Goal: Transaction & Acquisition: Purchase product/service

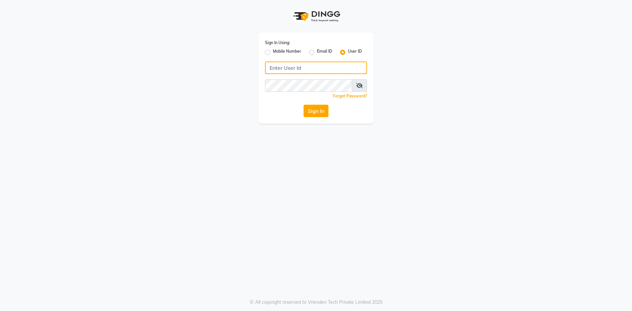
click at [289, 67] on input "Username" at bounding box center [316, 68] width 102 height 13
type input "onespa"
click at [272, 102] on div "Sign In Using: Mobile Number Email ID User ID onespa Remember me Forgot Passwor…" at bounding box center [315, 78] width 115 height 91
click at [327, 110] on button "Sign In" at bounding box center [315, 111] width 25 height 13
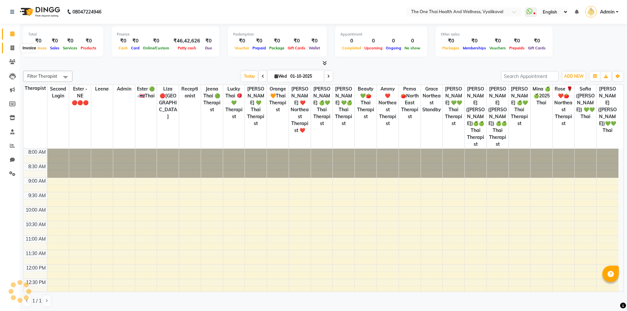
click at [8, 49] on span at bounding box center [13, 48] width 12 height 8
select select "5972"
select select "service"
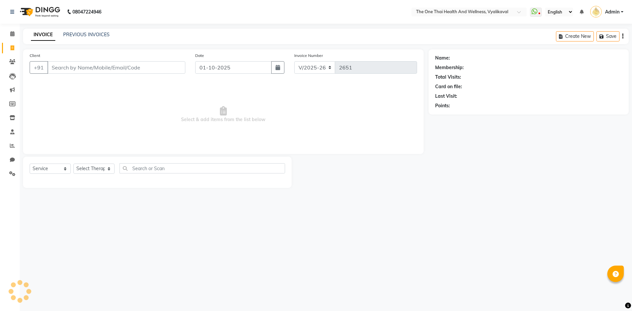
drag, startPoint x: 53, startPoint y: 61, endPoint x: 62, endPoint y: 66, distance: 9.9
click at [54, 62] on div "Client +91" at bounding box center [108, 65] width 166 height 27
click at [62, 66] on input "Client" at bounding box center [116, 67] width 138 height 13
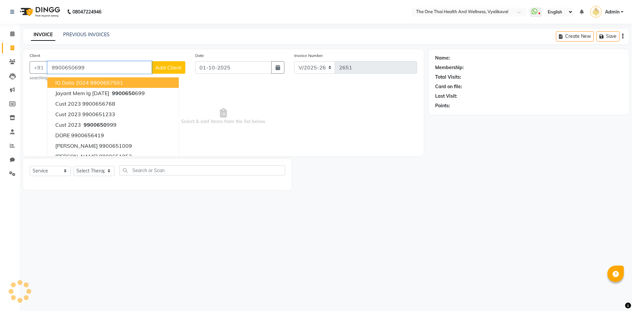
type input "9900650699"
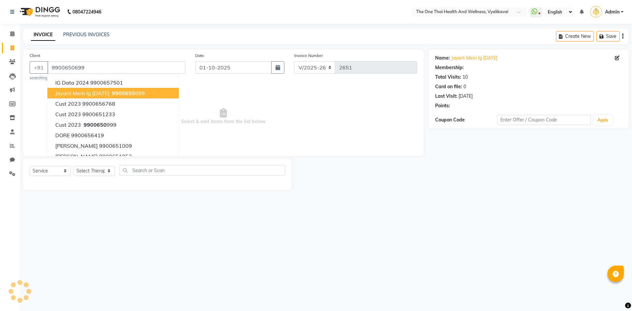
click at [127, 94] on span "9900650" at bounding box center [123, 93] width 23 height 7
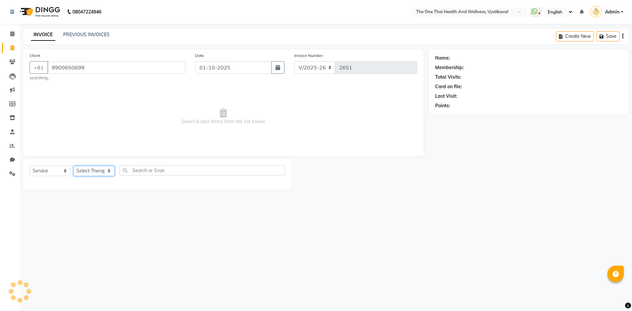
click at [108, 172] on select "Select Therapist" at bounding box center [93, 171] width 41 height 10
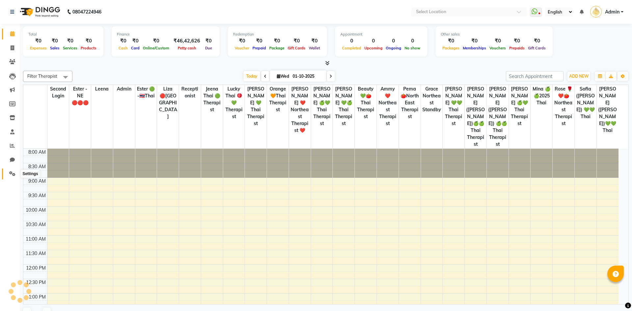
select select "en"
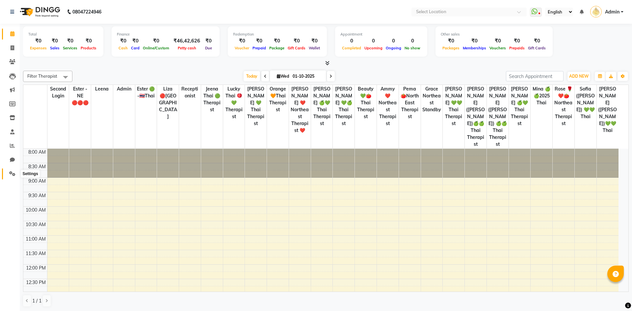
click at [12, 173] on icon at bounding box center [12, 173] width 6 height 5
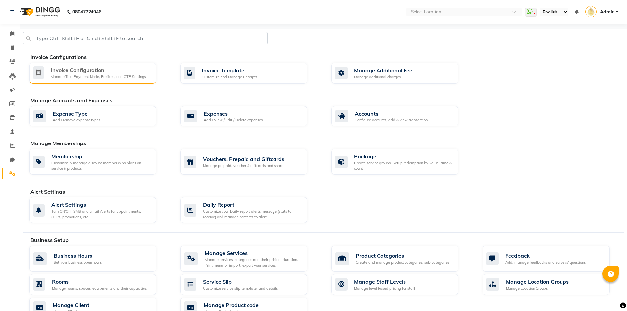
click at [88, 74] on div "Invoice Configuration" at bounding box center [98, 70] width 95 height 8
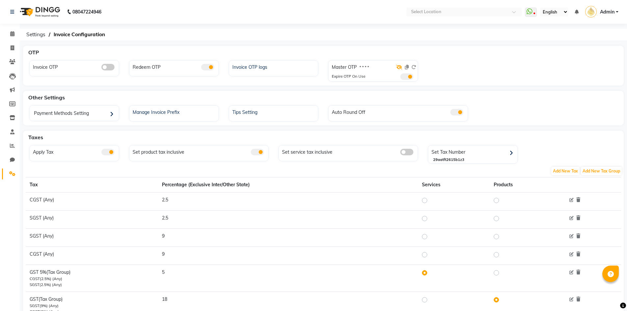
click at [399, 66] on icon at bounding box center [399, 67] width 6 height 5
click at [414, 66] on icon at bounding box center [413, 67] width 5 height 5
click at [413, 66] on icon at bounding box center [413, 67] width 5 height 5
click at [412, 66] on icon at bounding box center [413, 67] width 5 height 5
click at [415, 66] on icon at bounding box center [413, 67] width 5 height 5
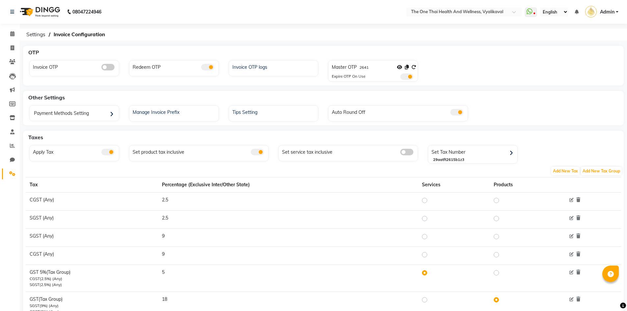
click at [412, 69] on span at bounding box center [413, 67] width 5 height 6
click at [413, 68] on icon at bounding box center [413, 67] width 5 height 5
click at [413, 65] on icon at bounding box center [413, 67] width 5 height 5
click at [413, 66] on icon at bounding box center [413, 67] width 5 height 5
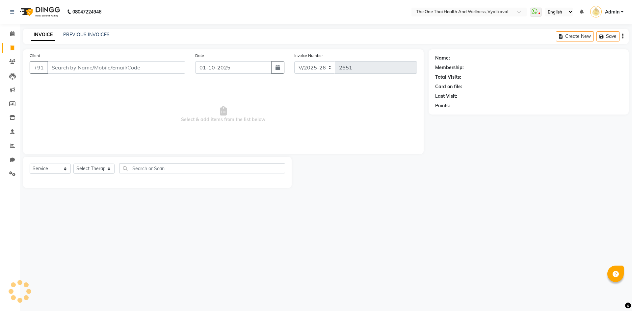
select select "5972"
select select "service"
click at [115, 68] on input "Client" at bounding box center [116, 67] width 138 height 13
click at [100, 71] on input "Client" at bounding box center [116, 67] width 138 height 13
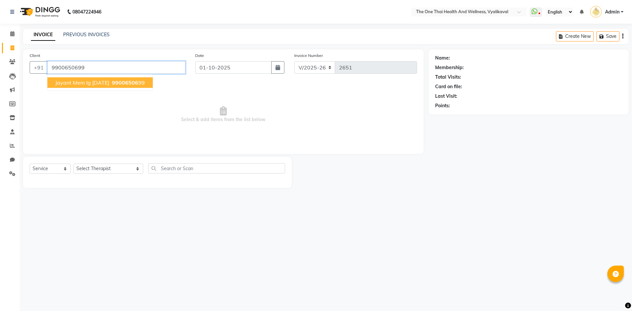
type input "9900650699"
click at [100, 83] on span "Jayant mem ig 26/05/24" at bounding box center [82, 82] width 54 height 7
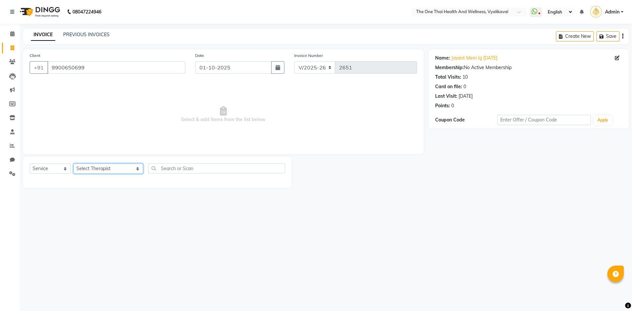
click at [94, 168] on select "Select Therapist Admin Alisha 💚🍏thai therapist Ammy ❤️northeast therapist Beaut…" at bounding box center [108, 169] width 70 height 10
select select "92756"
click at [73, 164] on select "Select Therapist Admin Alisha 💚🍏thai therapist Ammy ❤️northeast therapist Beaut…" at bounding box center [108, 169] width 70 height 10
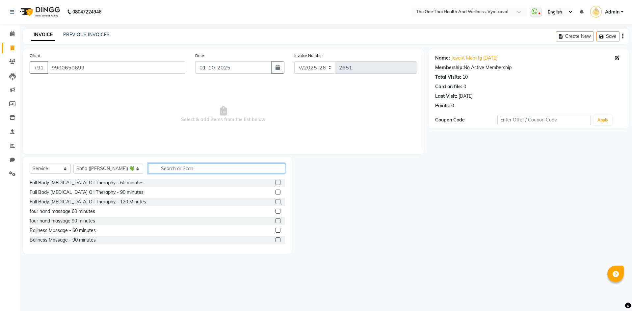
click at [152, 171] on input "text" at bounding box center [216, 168] width 137 height 10
type input "aroma"
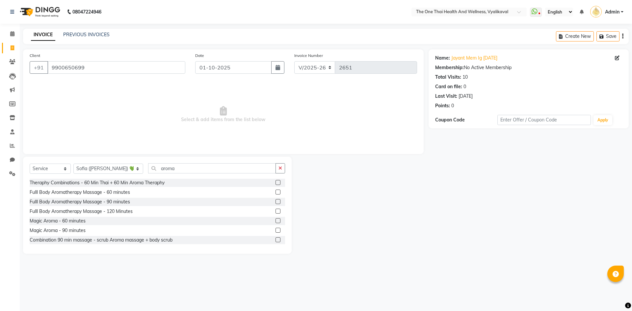
click at [276, 221] on label at bounding box center [278, 220] width 5 height 5
click at [276, 221] on input "checkbox" at bounding box center [278, 221] width 4 height 4
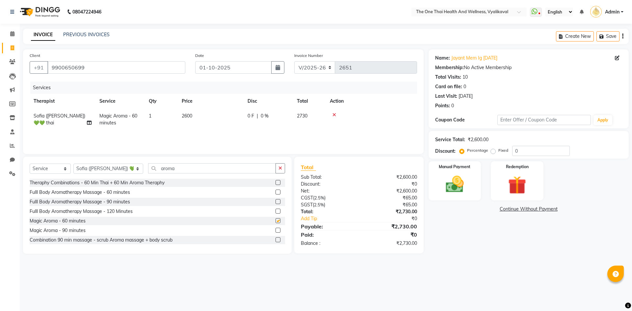
checkbox input "false"
click at [457, 181] on img at bounding box center [454, 184] width 31 height 22
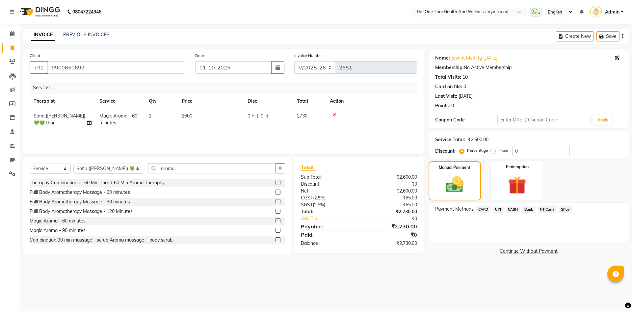
click at [512, 211] on span "CASH" at bounding box center [513, 210] width 14 height 8
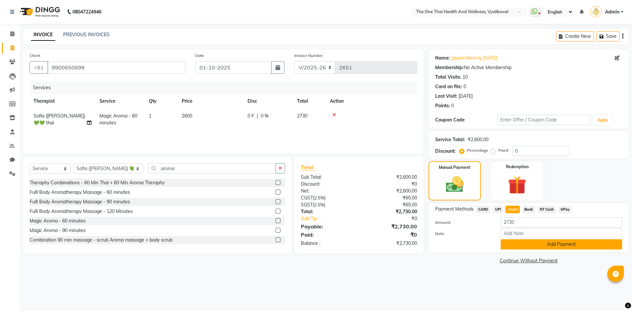
click at [513, 242] on button "Add Payment" at bounding box center [561, 244] width 121 height 10
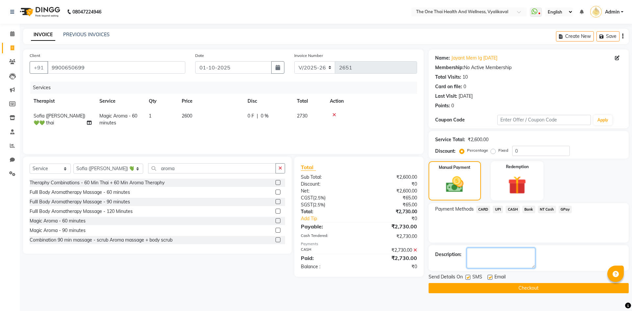
click at [501, 250] on textarea at bounding box center [501, 258] width 68 height 20
type textarea "2152"
click at [493, 288] on button "Checkout" at bounding box center [529, 288] width 200 height 10
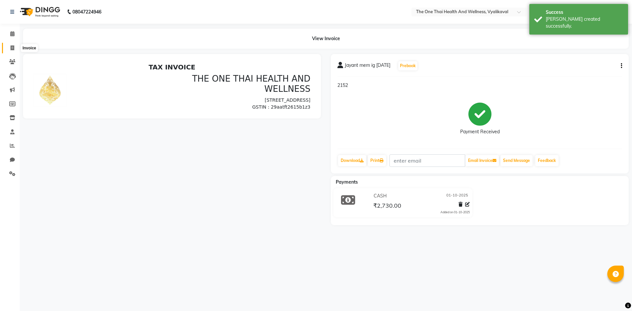
click at [13, 46] on icon at bounding box center [13, 47] width 4 height 5
select select "service"
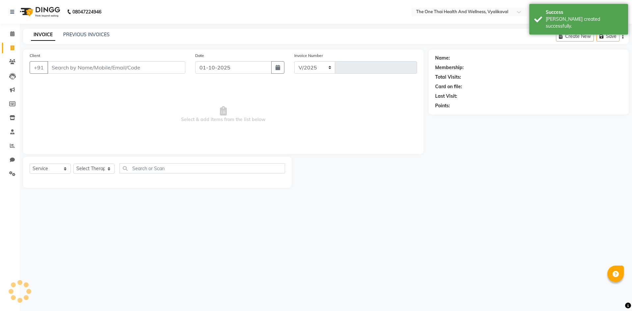
select select "5972"
type input "2652"
click at [92, 36] on link "PREVIOUS INVOICES" at bounding box center [86, 35] width 46 height 6
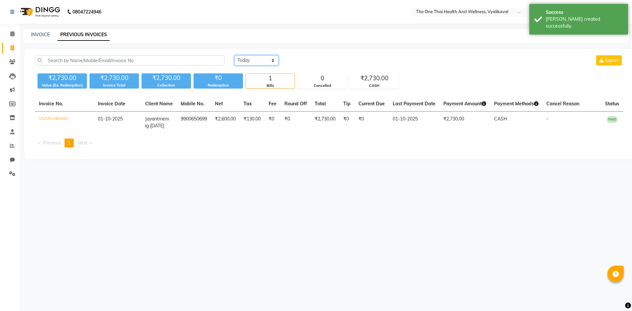
click at [266, 60] on select "Today Yesterday Custom Range" at bounding box center [256, 60] width 44 height 10
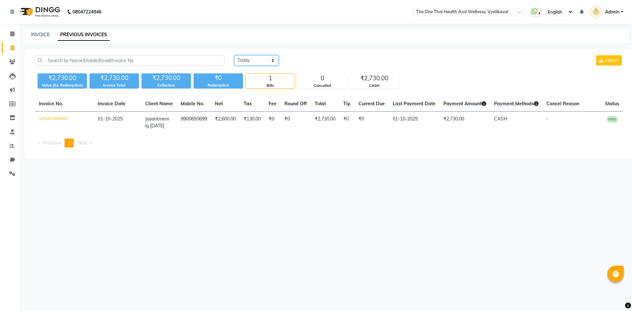
select select "range"
click at [234, 55] on select "Today Yesterday Custom Range" at bounding box center [256, 60] width 44 height 10
click at [320, 60] on input "01-10-2025" at bounding box center [310, 60] width 46 height 9
select select "10"
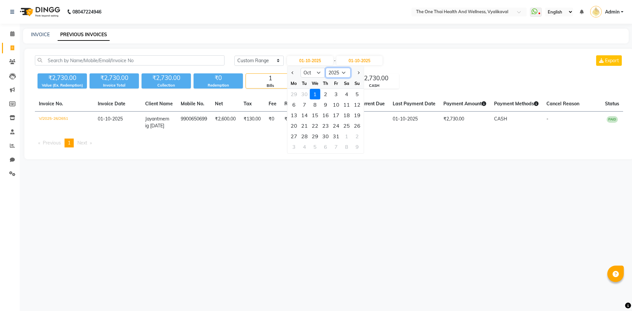
click at [343, 74] on select "2015 2016 2017 2018 2019 2020 2021 2022 2023 2024 2025 2026 2027 2028 2029 2030…" at bounding box center [338, 73] width 25 height 10
select select "2024"
click at [326, 68] on select "2015 2016 2017 2018 2019 2020 2021 2022 2023 2024 2025 2026 2027 2028 2029 2030…" at bounding box center [338, 73] width 25 height 10
click at [347, 106] on div "12" at bounding box center [346, 104] width 11 height 11
type input "12-10-2024"
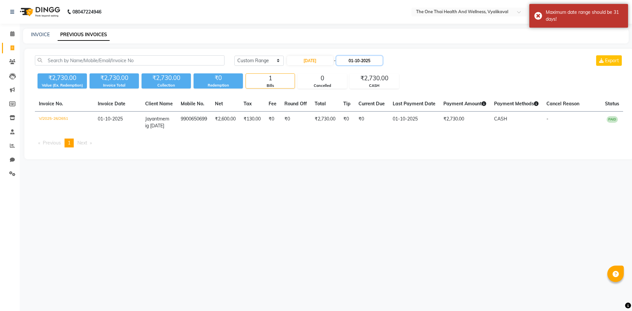
click at [366, 58] on input "01-10-2025" at bounding box center [359, 60] width 46 height 9
select select "10"
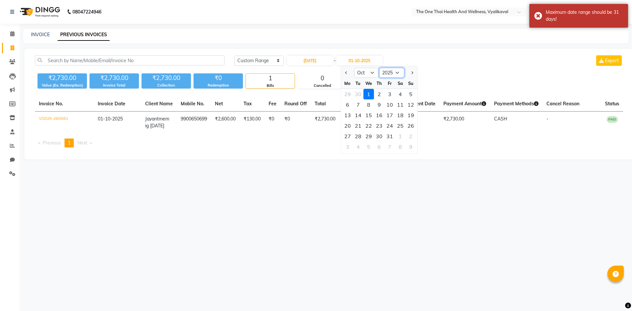
click at [394, 71] on select "2024 2025 2026 2027 2028 2029 2030 2031 2032 2033 2034 2035" at bounding box center [391, 73] width 25 height 10
select select "2024"
click at [379, 68] on select "2024 2025 2026 2027 2028 2029 2030 2031 2032 2033 2034 2035" at bounding box center [391, 73] width 25 height 10
click at [401, 105] on div "12" at bounding box center [400, 104] width 11 height 11
type input "12-10-2024"
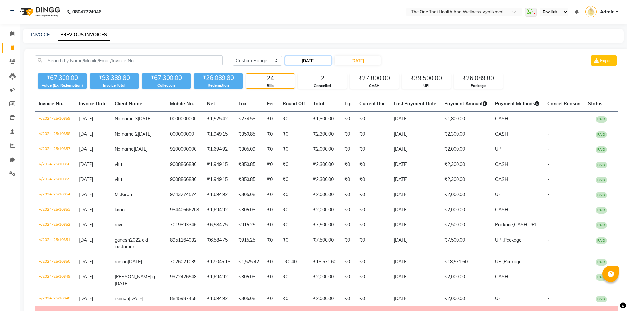
click at [312, 61] on input "12-10-2024" at bounding box center [308, 60] width 46 height 9
select select "10"
select select "2024"
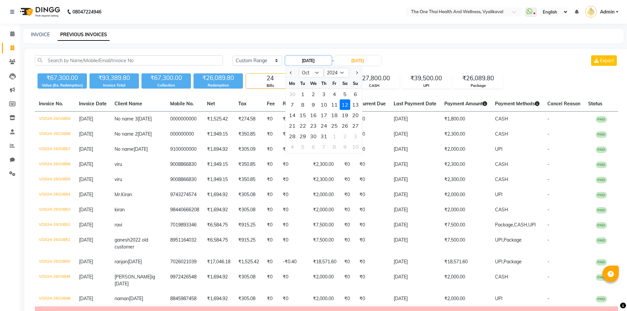
click at [302, 60] on input "12-10-2024" at bounding box center [308, 60] width 46 height 9
click at [355, 105] on div "13" at bounding box center [355, 104] width 11 height 11
type input "13-10-2024"
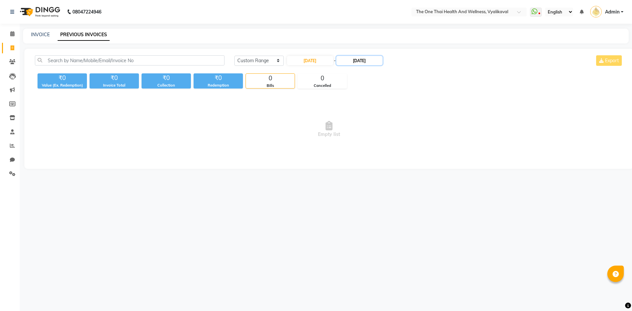
click at [361, 60] on input "12-10-2024" at bounding box center [359, 60] width 46 height 9
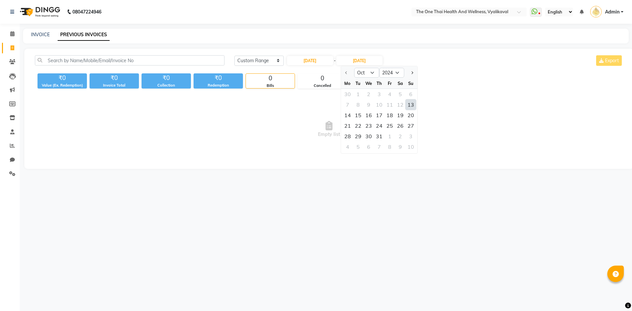
click at [411, 103] on div "13" at bounding box center [411, 104] width 11 height 11
type input "13-10-2024"
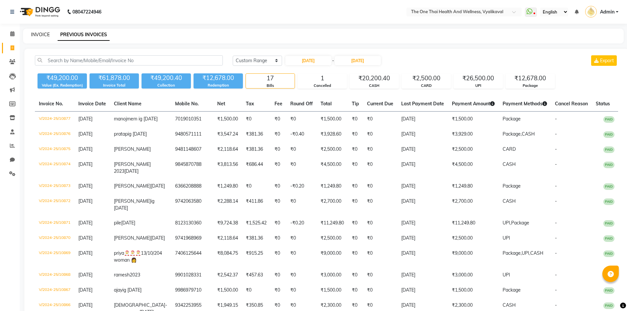
click at [43, 33] on link "INVOICE" at bounding box center [40, 35] width 19 height 6
select select "5972"
select select "service"
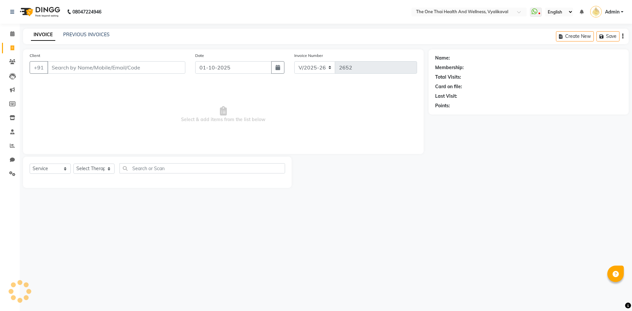
click at [65, 65] on input "Client" at bounding box center [116, 67] width 138 height 13
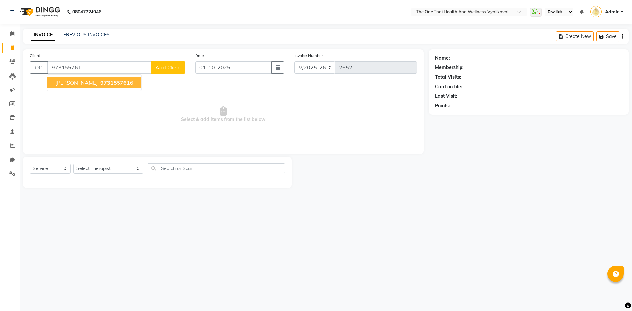
click at [71, 83] on span "Dinish Dinesh" at bounding box center [76, 82] width 42 height 7
type input "9731557616"
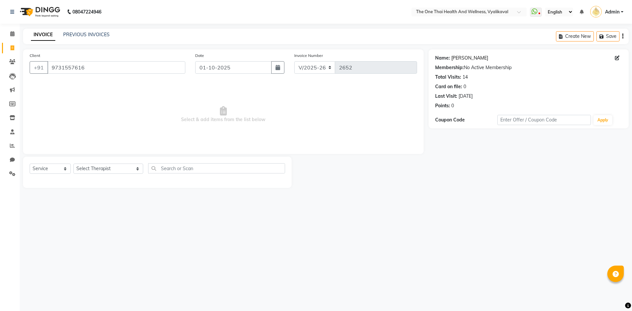
click at [458, 55] on link "Dinish Dinesh" at bounding box center [469, 58] width 37 height 7
click at [59, 166] on select "Select Service Product Membership Package Voucher Prepaid Gift Card" at bounding box center [50, 169] width 41 height 10
select select "package"
click at [30, 164] on select "Select Service Product Membership Package Voucher Prepaid Gift Card" at bounding box center [50, 169] width 41 height 10
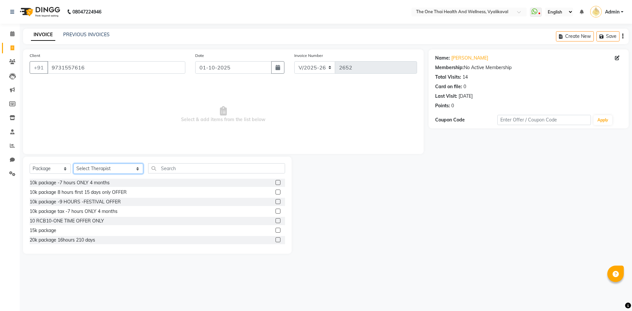
click at [94, 167] on select "Select Therapist Admin Alisha 💚🍏thai therapist Ammy ❤️northeast therapist Beaut…" at bounding box center [108, 169] width 70 height 10
select select "46939"
click at [73, 164] on select "Select Therapist Admin Alisha 💚🍏thai therapist Ammy ❤️northeast therapist Beaut…" at bounding box center [108, 169] width 70 height 10
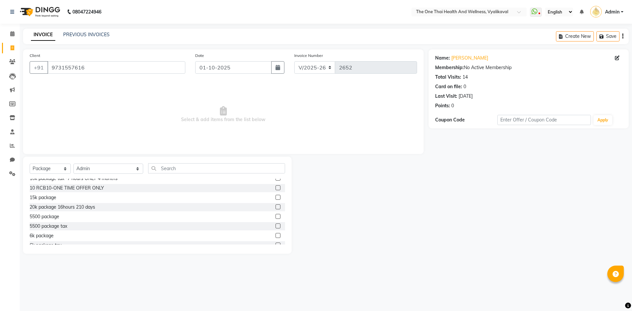
click at [276, 235] on label at bounding box center [278, 235] width 5 height 5
click at [276, 235] on input "checkbox" at bounding box center [278, 236] width 4 height 4
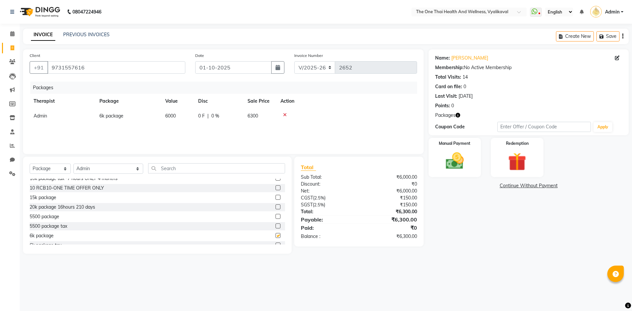
checkbox input "false"
click at [443, 162] on img at bounding box center [454, 161] width 31 height 22
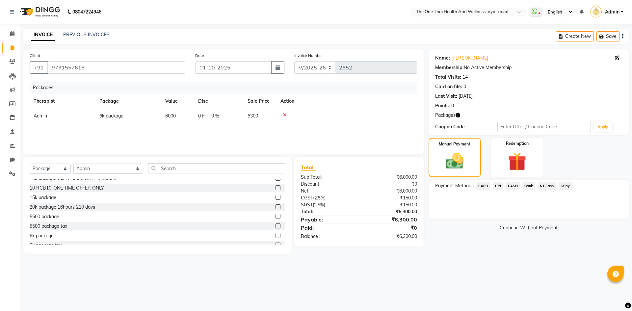
click at [484, 186] on span "CARD" at bounding box center [483, 186] width 14 height 8
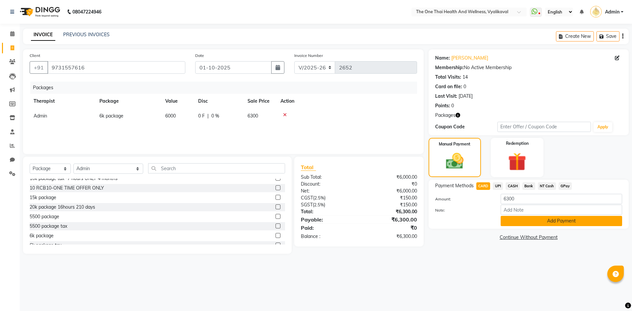
click at [518, 225] on button "Add Payment" at bounding box center [561, 221] width 121 height 10
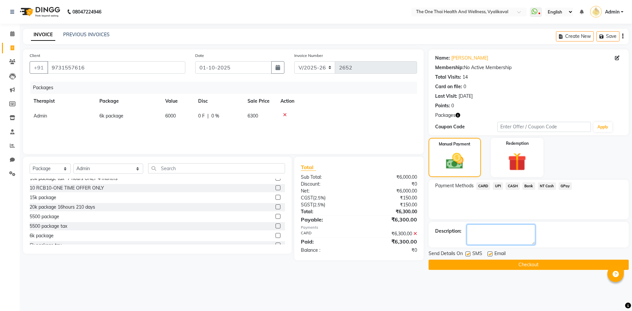
click at [489, 244] on textarea at bounding box center [501, 234] width 68 height 20
type textarea "2153"
click at [60, 167] on select "Select Service Product Membership Package Voucher Prepaid Gift Card" at bounding box center [50, 169] width 41 height 10
select select "service"
click at [30, 164] on select "Select Service Product Membership Package Voucher Prepaid Gift Card" at bounding box center [50, 169] width 41 height 10
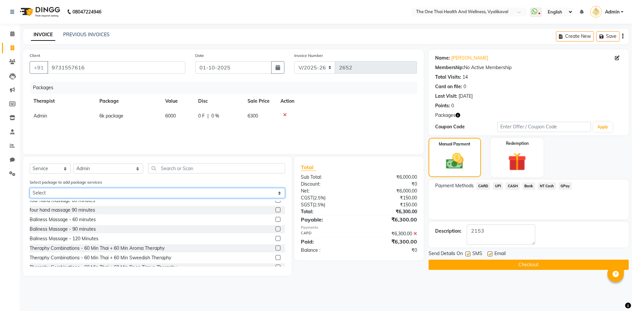
click at [85, 197] on select "Select 6k package" at bounding box center [157, 193] width 255 height 10
select select "1: Object"
click at [30, 188] on select "Select 6k package" at bounding box center [157, 193] width 255 height 10
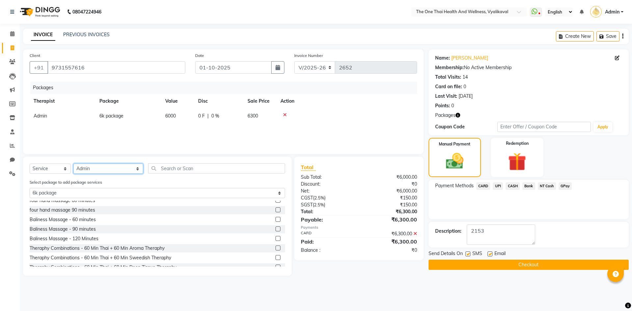
click at [86, 171] on select "Select Therapist Admin Alisha 💚🍏thai therapist Ammy ❤️northeast therapist Beaut…" at bounding box center [108, 169] width 70 height 10
select select "92757"
click at [73, 164] on select "Select Therapist Admin Alisha 💚🍏thai therapist Ammy ❤️northeast therapist Beaut…" at bounding box center [108, 169] width 70 height 10
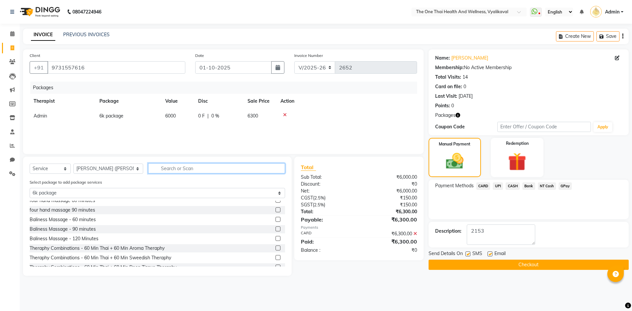
click at [156, 170] on input "text" at bounding box center [216, 168] width 137 height 10
type input "s"
select select "0: undefined"
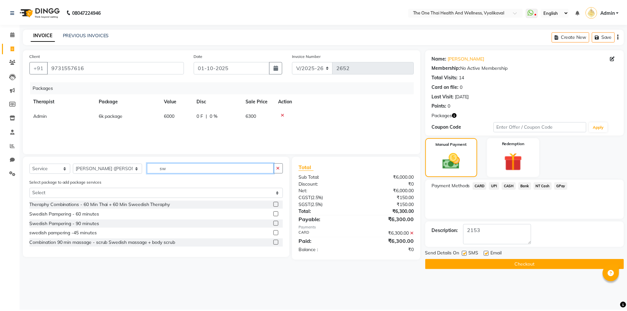
scroll to position [0, 0]
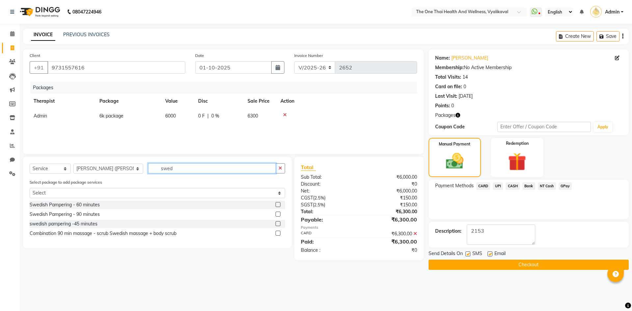
type input "swed"
click at [279, 205] on label at bounding box center [278, 204] width 5 height 5
click at [279, 205] on input "checkbox" at bounding box center [278, 205] width 4 height 4
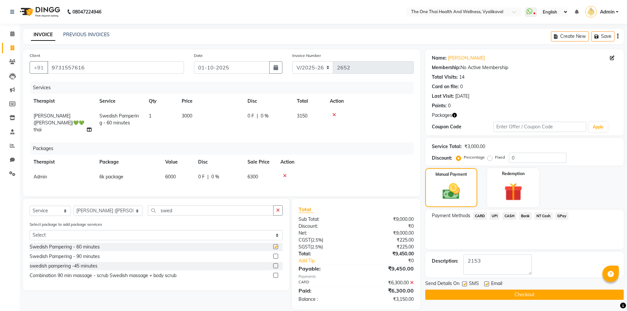
checkbox input "false"
click at [105, 206] on select "Select Therapist Admin Alisha 💚🍏thai therapist Ammy ❤️northeast therapist Beaut…" at bounding box center [107, 211] width 69 height 10
select select "86643"
click at [73, 206] on select "Select Therapist Admin Alisha 💚🍏thai therapist Ammy ❤️northeast therapist Beaut…" at bounding box center [107, 211] width 69 height 10
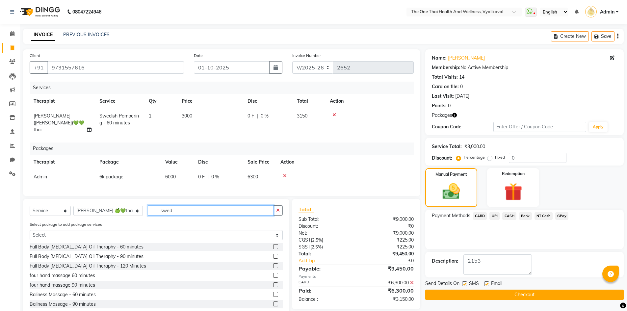
click at [175, 208] on input "swed" at bounding box center [211, 210] width 126 height 10
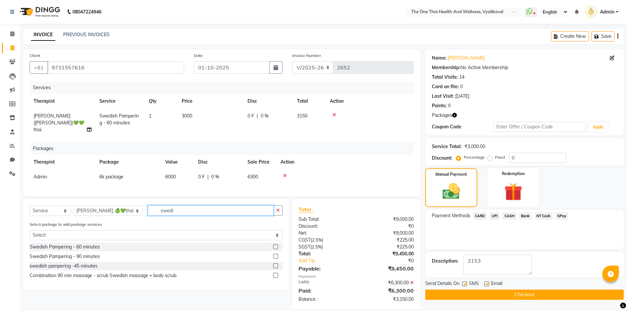
type input "swedi"
click at [276, 244] on label at bounding box center [275, 246] width 5 height 5
click at [276, 245] on input "checkbox" at bounding box center [275, 247] width 4 height 4
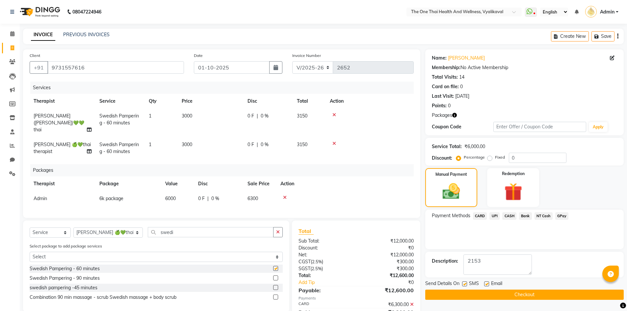
checkbox input "false"
click at [504, 181] on img at bounding box center [513, 191] width 30 height 23
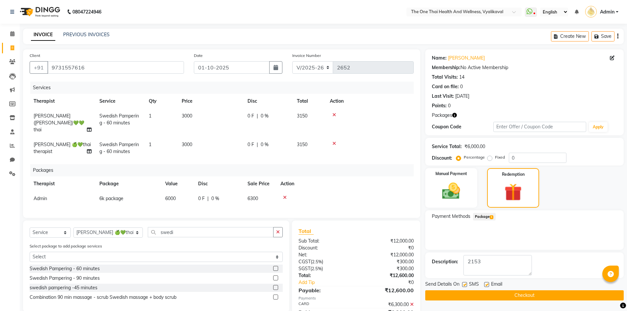
drag, startPoint x: 492, startPoint y: 215, endPoint x: 497, endPoint y: 222, distance: 8.3
click at [492, 216] on span "1" at bounding box center [492, 217] width 4 height 4
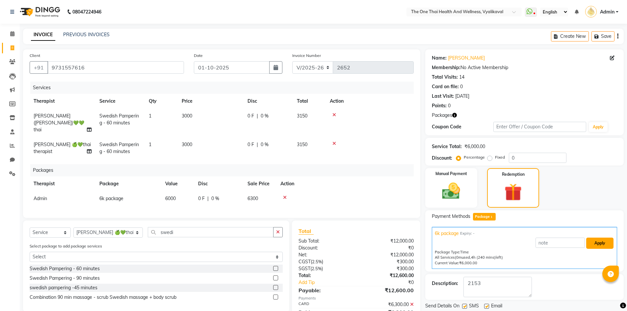
click at [597, 245] on button "Apply" at bounding box center [599, 243] width 27 height 11
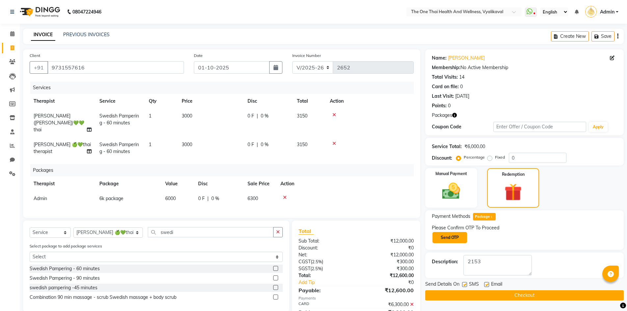
click at [447, 238] on button "Send OTP" at bounding box center [450, 237] width 35 height 11
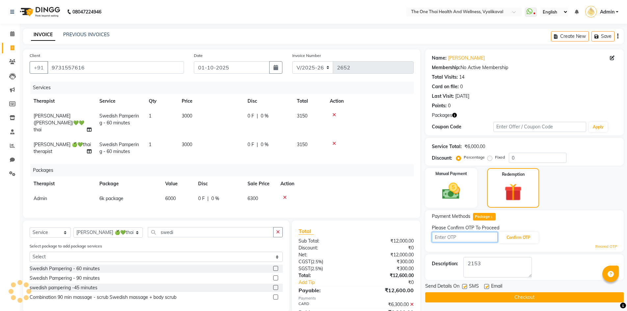
click at [447, 238] on input "text" at bounding box center [465, 237] width 66 height 10
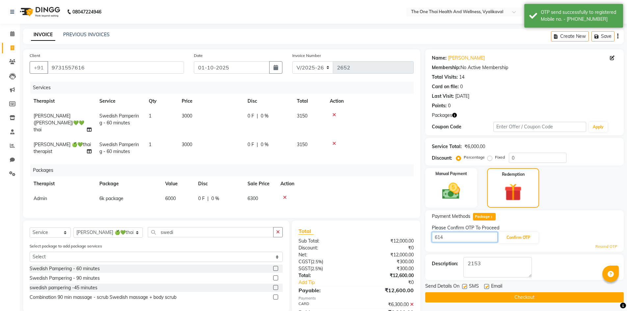
type input "6140"
click at [511, 239] on button "Confirm OTP" at bounding box center [518, 237] width 40 height 11
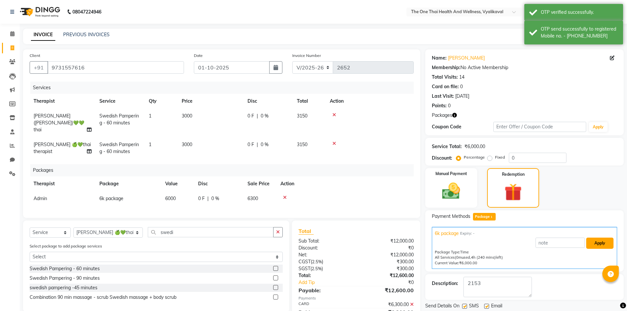
click at [594, 243] on button "Apply" at bounding box center [599, 243] width 27 height 11
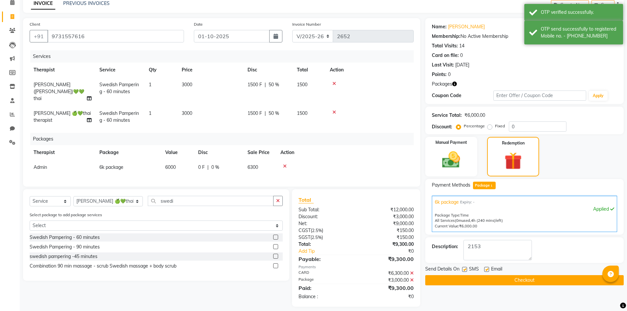
scroll to position [33, 0]
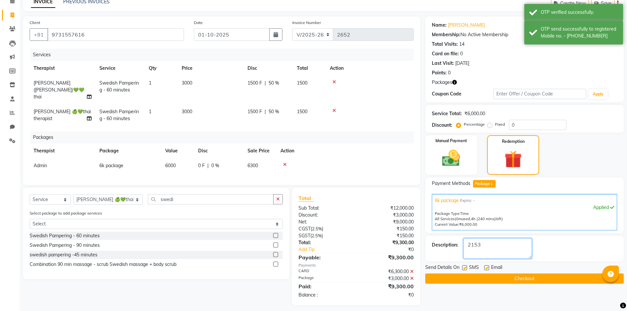
click at [500, 241] on textarea at bounding box center [497, 248] width 68 height 20
type textarea "2153/54"
click at [495, 275] on button "Checkout" at bounding box center [524, 279] width 198 height 10
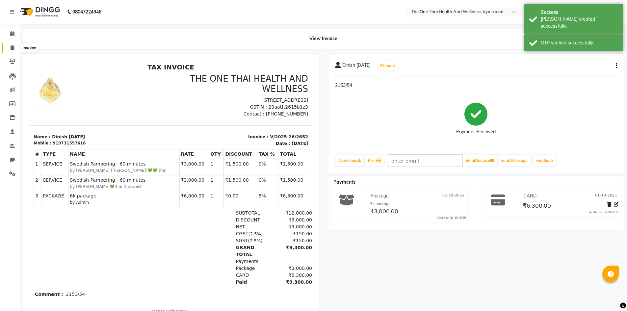
click at [14, 49] on icon at bounding box center [13, 47] width 4 height 5
select select "service"
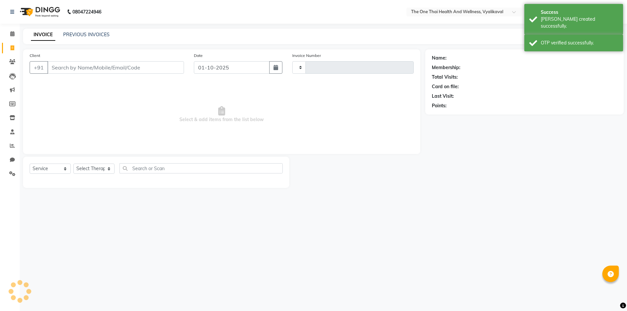
click at [65, 68] on input "Client" at bounding box center [115, 67] width 137 height 13
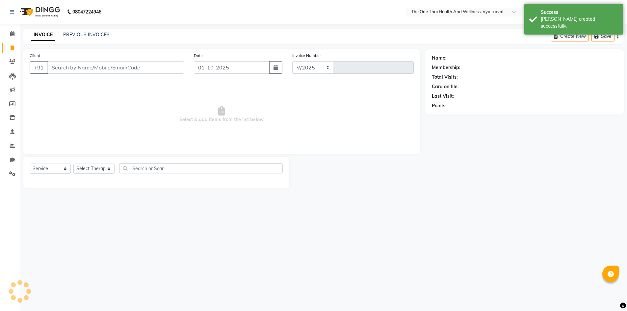
select select "5972"
type input "2653"
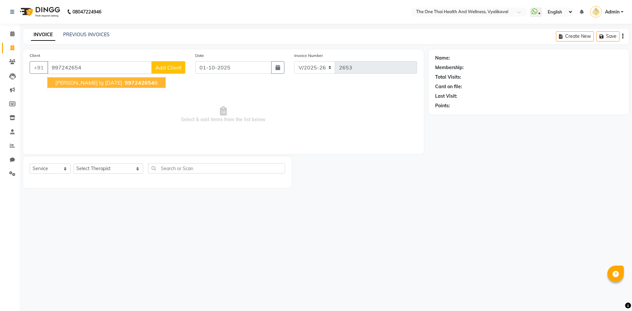
click at [125, 82] on span "997242654" at bounding box center [140, 82] width 30 height 7
type input "9972426548"
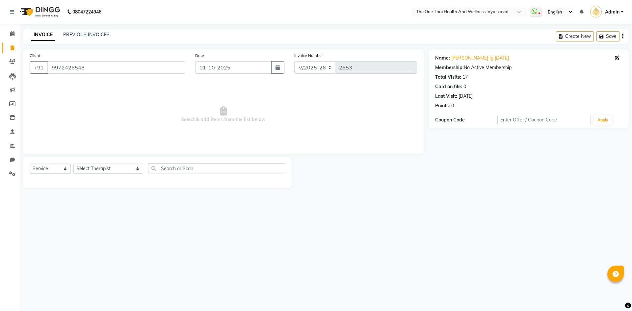
click at [108, 162] on div "Select Service Product Membership Package Voucher Prepaid Gift Card Select Ther…" at bounding box center [157, 172] width 269 height 31
click at [107, 169] on select "Select Therapist Admin Alisha 💚🍏thai therapist Ammy ❤️northeast therapist Beaut…" at bounding box center [108, 169] width 70 height 10
select select "60154"
click at [73, 164] on select "Select Therapist Admin Alisha 💚🍏thai therapist Ammy ❤️northeast therapist Beaut…" at bounding box center [108, 169] width 70 height 10
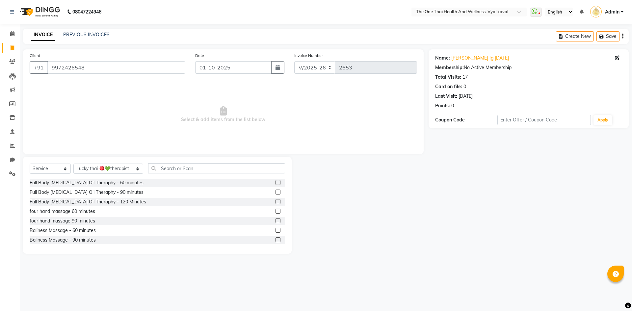
click at [150, 162] on div "Select Service Product Membership Package Voucher Prepaid Gift Card Select Ther…" at bounding box center [157, 205] width 269 height 97
click at [150, 171] on input "text" at bounding box center [216, 168] width 137 height 10
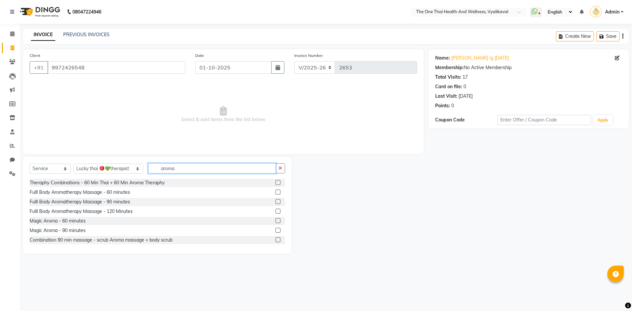
type input "aroma"
click at [276, 220] on label at bounding box center [278, 220] width 5 height 5
click at [276, 220] on input "checkbox" at bounding box center [278, 221] width 4 height 4
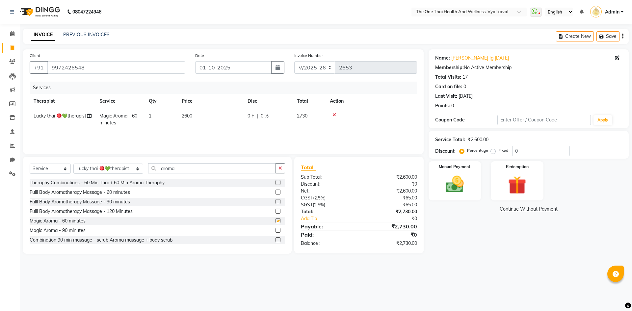
checkbox input "false"
click at [257, 117] on span "|" at bounding box center [257, 116] width 1 height 7
select select "60154"
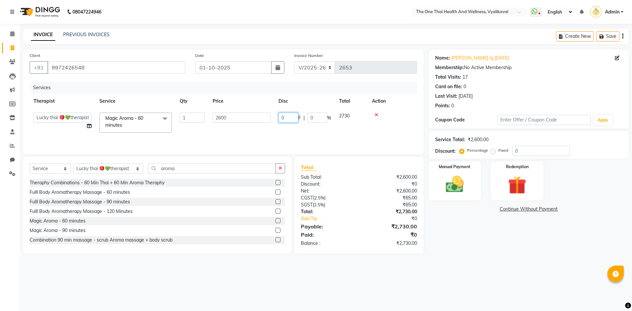
click at [280, 117] on input "0" at bounding box center [288, 118] width 20 height 10
type input "300"
click at [294, 130] on tr "Admin Alisha 💚🍏thai therapist Ammy ❤️northeast therapist Beauty 💚🍅thai therapis…" at bounding box center [223, 123] width 387 height 28
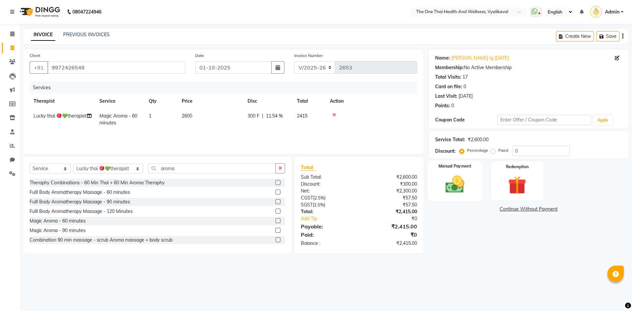
click at [431, 178] on div "Manual Payment" at bounding box center [454, 181] width 55 height 40
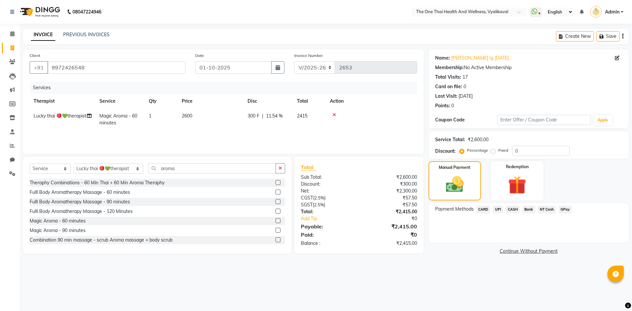
click at [511, 207] on span "CASH" at bounding box center [513, 210] width 14 height 8
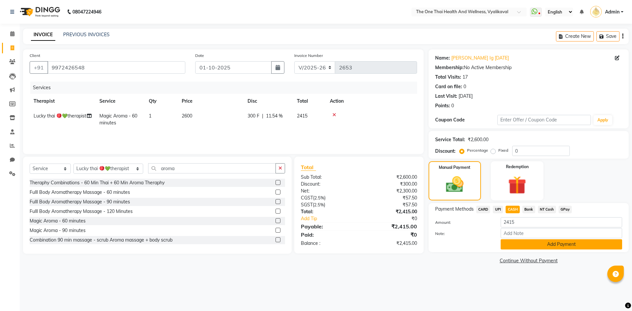
click at [513, 242] on button "Add Payment" at bounding box center [561, 244] width 121 height 10
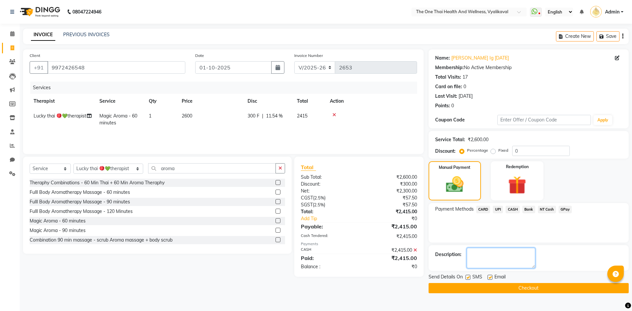
click at [494, 257] on textarea at bounding box center [501, 258] width 68 height 20
type textarea "2155"
click at [488, 283] on button "Checkout" at bounding box center [529, 288] width 200 height 10
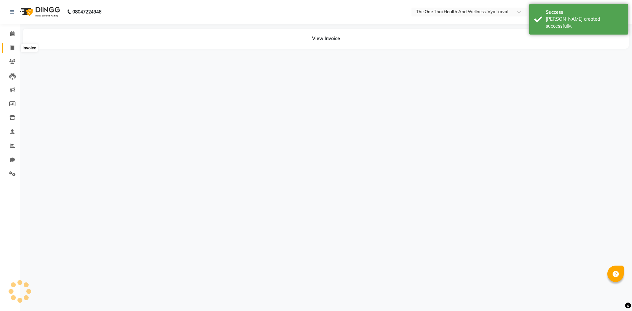
click at [13, 46] on icon at bounding box center [13, 47] width 4 height 5
select select "service"
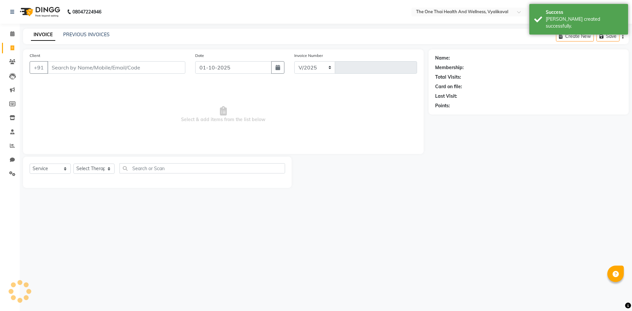
select select "5972"
type input "2654"
click at [62, 61] on div "Client +91" at bounding box center [108, 65] width 166 height 27
click at [62, 65] on input "Client" at bounding box center [116, 67] width 138 height 13
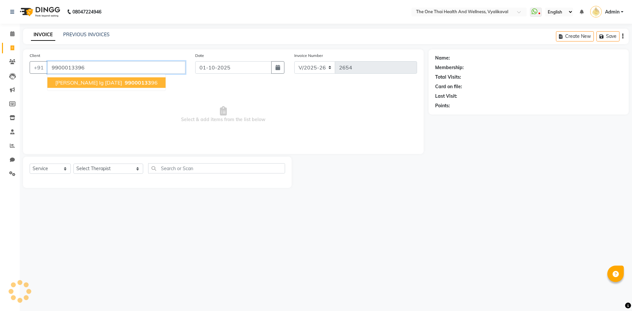
type input "9900013396"
click at [69, 82] on span "paul ig 22/6/24" at bounding box center [88, 82] width 67 height 7
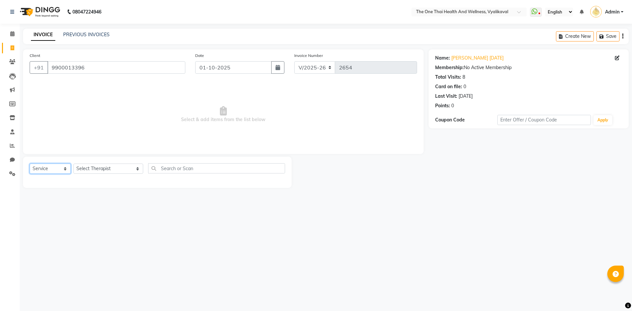
click at [60, 171] on select "Select Service Product Membership Package Voucher Prepaid Gift Card" at bounding box center [50, 169] width 41 height 10
select select "package"
click at [30, 164] on select "Select Service Product Membership Package Voucher Prepaid Gift Card" at bounding box center [50, 169] width 41 height 10
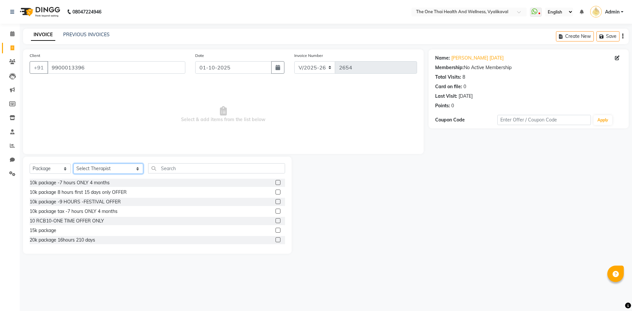
click at [94, 170] on select "Select Therapist Admin Alisha 💚🍏thai therapist Ammy ❤️northeast therapist Beaut…" at bounding box center [108, 169] width 70 height 10
select select "46939"
click at [73, 164] on select "Select Therapist Admin Alisha 💚🍏thai therapist Ammy ❤️northeast therapist Beaut…" at bounding box center [108, 169] width 70 height 10
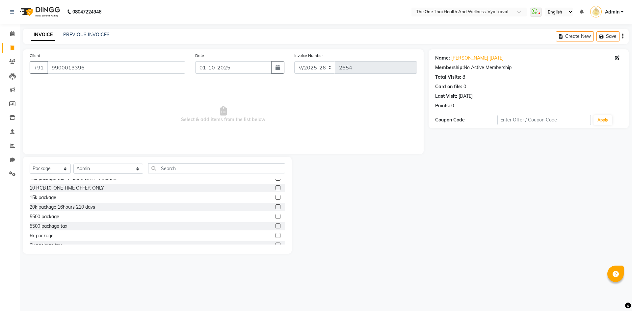
click at [276, 235] on label at bounding box center [278, 235] width 5 height 5
click at [276, 235] on input "checkbox" at bounding box center [278, 236] width 4 height 4
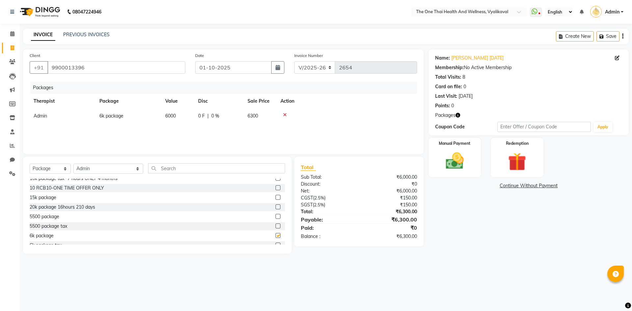
checkbox input "false"
click at [470, 158] on img at bounding box center [454, 161] width 31 height 22
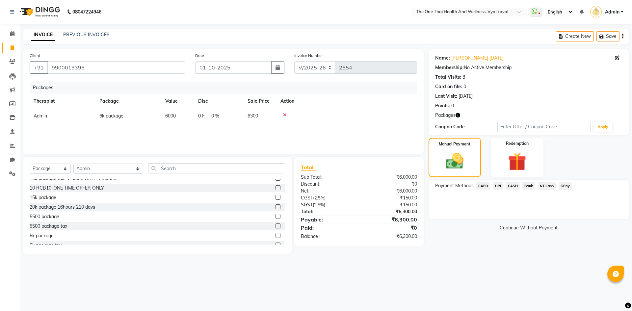
click at [515, 188] on span "CASH" at bounding box center [513, 186] width 14 height 8
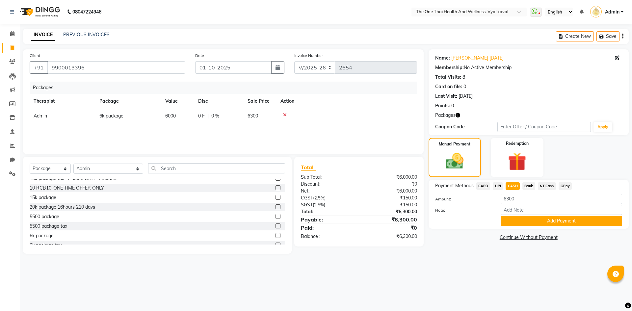
click at [515, 228] on div "Payment Methods CARD UPI CASH Bank NT Cash GPay Amount: 6300 Note: Add Payment" at bounding box center [529, 204] width 200 height 49
click at [514, 226] on button "Add Payment" at bounding box center [561, 221] width 121 height 10
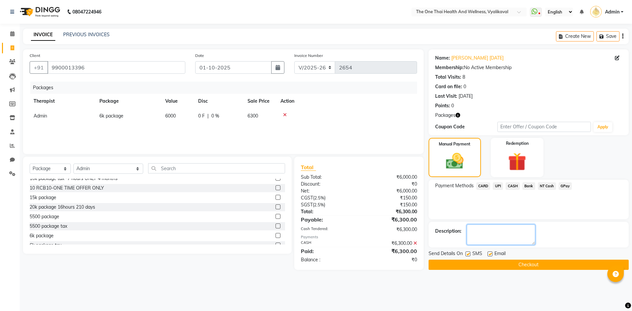
click at [495, 230] on textarea at bounding box center [501, 234] width 68 height 20
type textarea "2156"
click at [58, 167] on select "Select Service Product Membership Package Voucher Prepaid Gift Card" at bounding box center [50, 169] width 41 height 10
select select "service"
click at [30, 164] on select "Select Service Product Membership Package Voucher Prepaid Gift Card" at bounding box center [50, 169] width 41 height 10
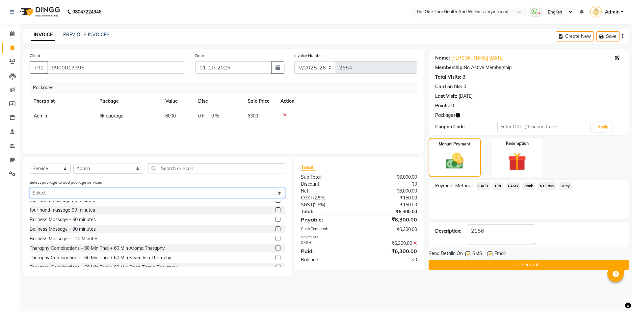
click at [80, 188] on select "Select 6k package" at bounding box center [157, 193] width 255 height 10
select select "1: Object"
click at [30, 188] on select "Select 6k package" at bounding box center [157, 193] width 255 height 10
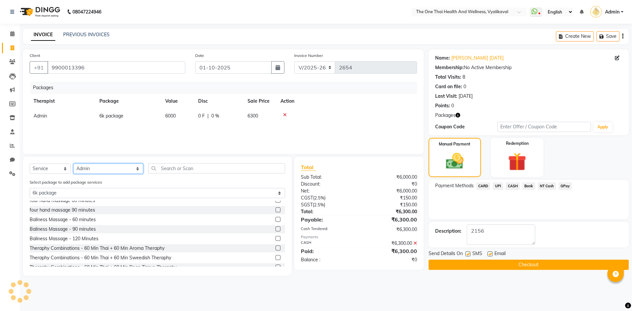
click at [103, 167] on select "Select Therapist Admin Alisha 💚🍏thai therapist Ammy ❤️northeast therapist Beaut…" at bounding box center [108, 169] width 70 height 10
select select "91473"
click at [73, 164] on select "Select Therapist Admin Alisha 💚🍏thai therapist Ammy ❤️northeast therapist Beaut…" at bounding box center [108, 169] width 70 height 10
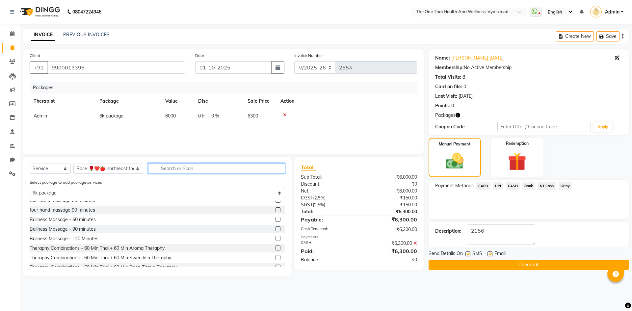
click at [154, 171] on input "text" at bounding box center [216, 168] width 137 height 10
type input "d"
select select "0: undefined"
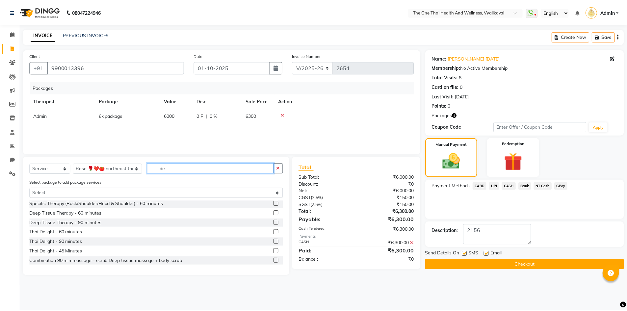
scroll to position [0, 0]
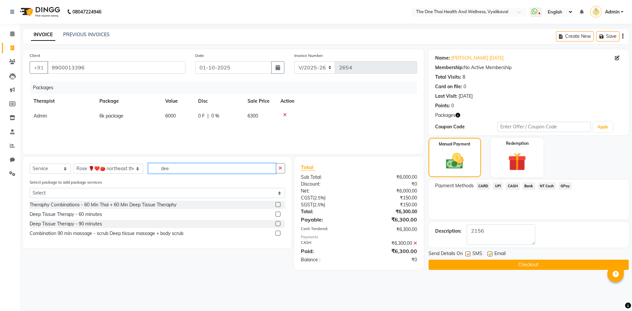
type input "dee"
click at [279, 214] on label at bounding box center [278, 214] width 5 height 5
click at [279, 214] on input "checkbox" at bounding box center [278, 214] width 4 height 4
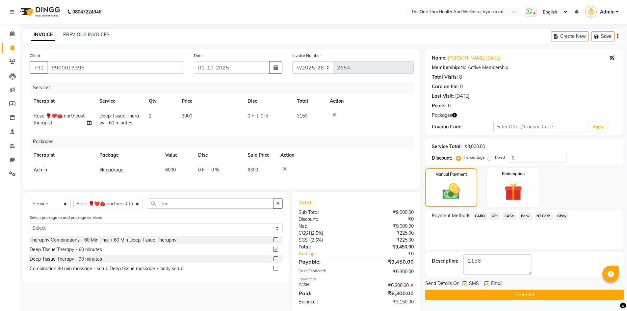
checkbox input "false"
click at [503, 181] on img at bounding box center [513, 191] width 30 height 23
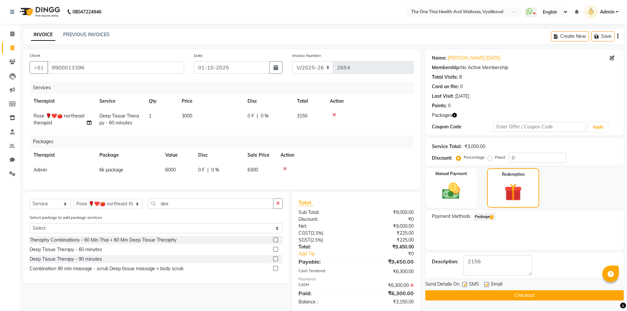
click at [490, 216] on span "Package 1" at bounding box center [484, 217] width 23 height 8
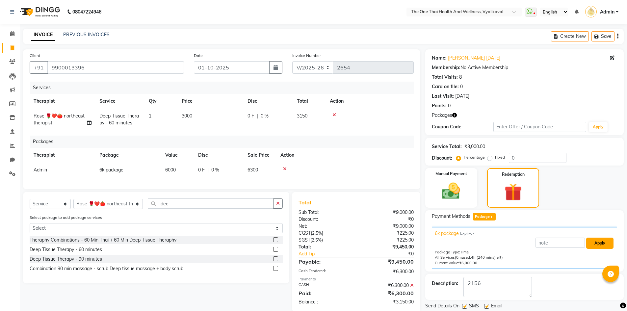
click at [593, 241] on button "Apply" at bounding box center [599, 243] width 27 height 11
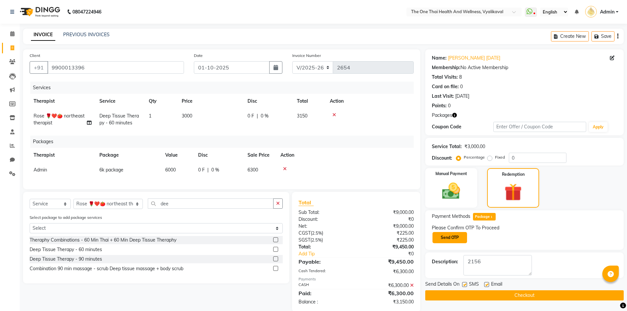
click at [453, 238] on button "Send OTP" at bounding box center [450, 237] width 35 height 11
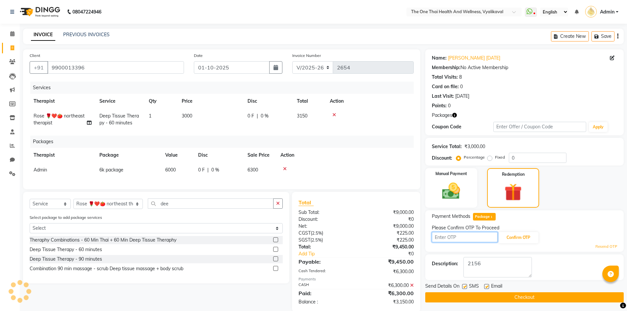
click at [453, 238] on input "text" at bounding box center [465, 237] width 66 height 10
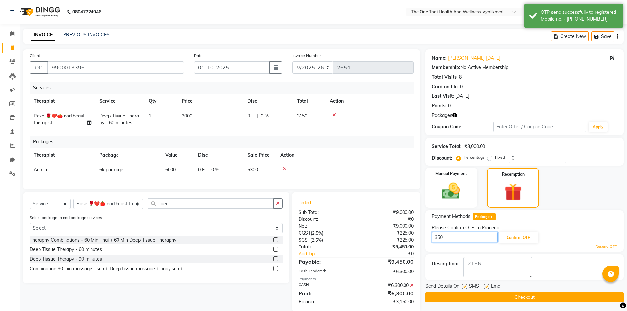
type input "3507"
click at [505, 240] on button "Confirm OTP" at bounding box center [518, 237] width 40 height 11
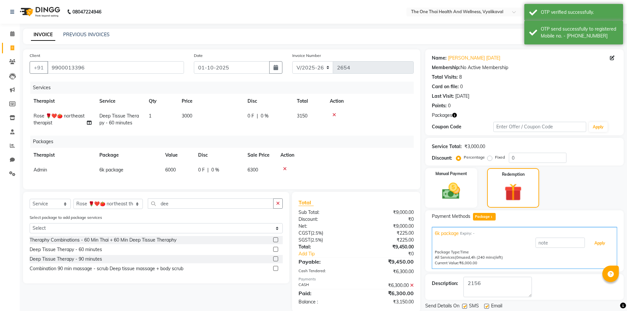
click at [597, 244] on button "Apply" at bounding box center [599, 243] width 27 height 11
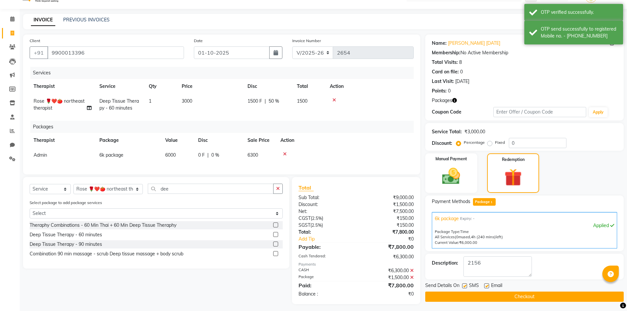
scroll to position [23, 0]
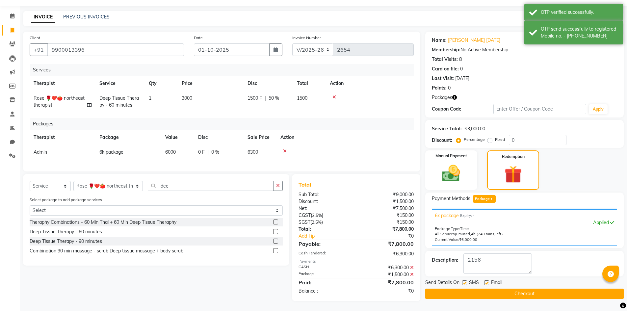
click at [531, 289] on button "Checkout" at bounding box center [524, 294] width 198 height 10
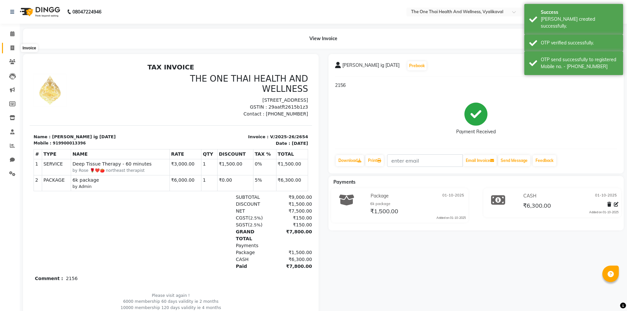
click at [14, 48] on icon at bounding box center [13, 47] width 4 height 5
select select "5972"
select select "service"
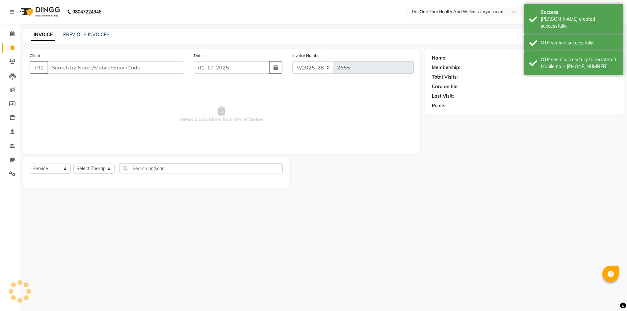
click at [73, 68] on input "Client" at bounding box center [115, 67] width 137 height 13
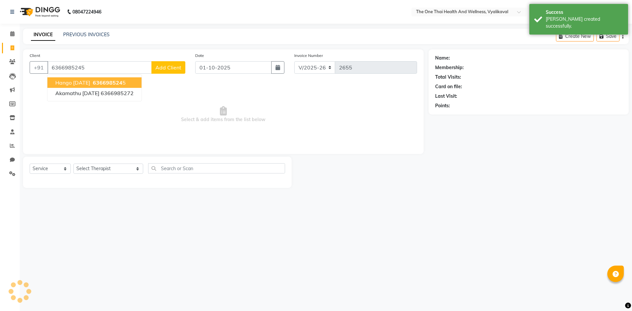
type input "6366985245"
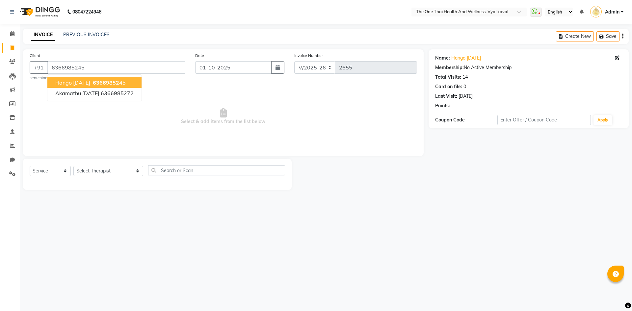
click at [90, 85] on span "hango 24 may 25" at bounding box center [72, 82] width 35 height 7
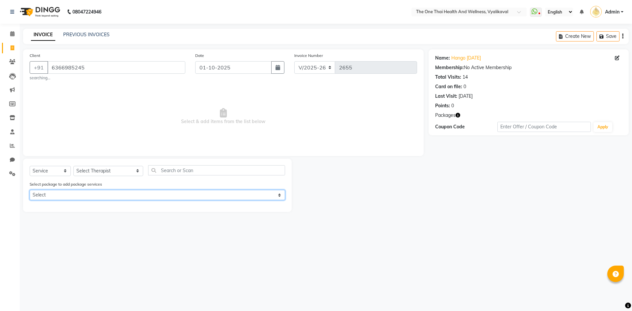
click at [75, 197] on select "Select 15k package" at bounding box center [157, 195] width 255 height 10
select select "2: Object"
click at [30, 190] on select "Select 15k package" at bounding box center [157, 195] width 255 height 10
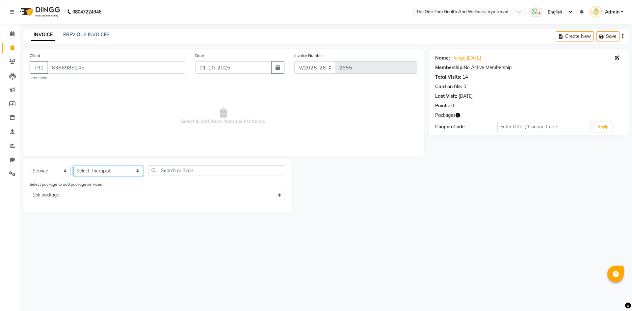
click at [98, 168] on select "Select Therapist Admin Alisha 💚🍏thai therapist Ammy ❤️northeast therapist Beaut…" at bounding box center [108, 171] width 70 height 10
select select "83204"
click at [73, 166] on select "Select Therapist Admin Alisha 💚🍏thai therapist Ammy ❤️northeast therapist Beaut…" at bounding box center [108, 171] width 70 height 10
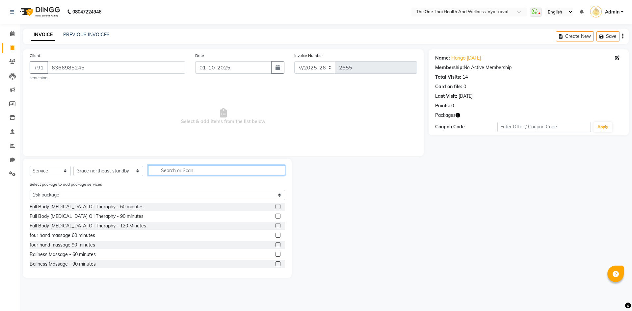
click at [151, 168] on input "text" at bounding box center [216, 170] width 137 height 10
type input "s"
select select "0: undefined"
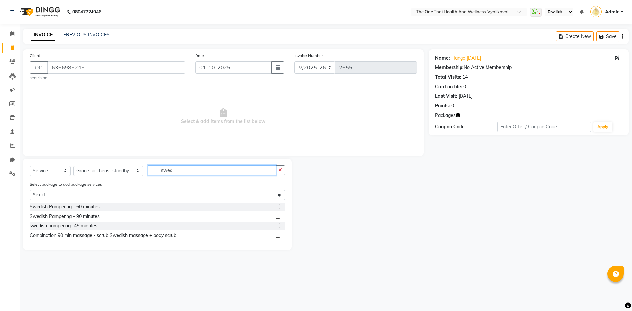
type input "swed"
click at [277, 205] on label at bounding box center [278, 206] width 5 height 5
click at [277, 205] on input "checkbox" at bounding box center [278, 207] width 4 height 4
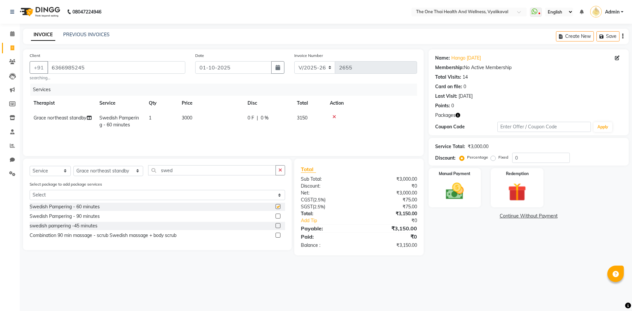
checkbox input "false"
click at [501, 184] on div "Redemption" at bounding box center [517, 188] width 55 height 40
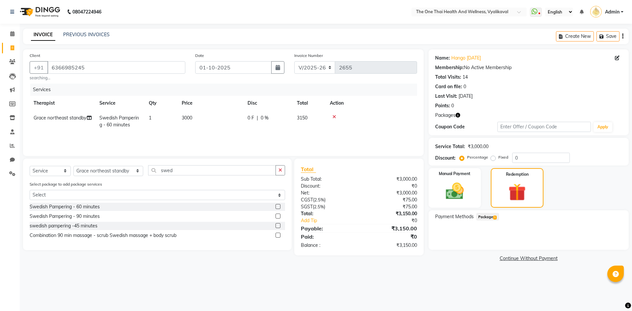
click at [491, 215] on span "Package 1" at bounding box center [487, 217] width 23 height 8
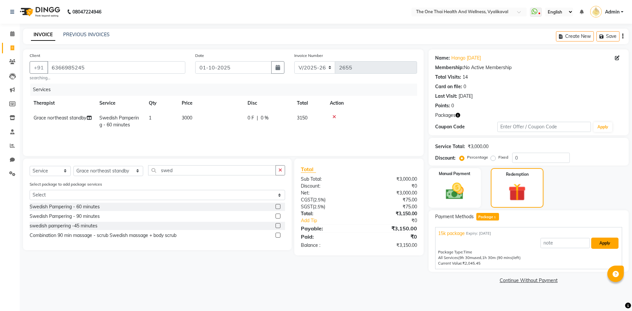
click at [592, 238] on button "Apply" at bounding box center [604, 243] width 27 height 11
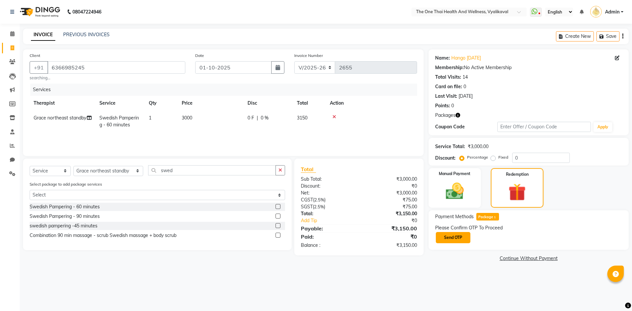
click at [458, 239] on button "Send OTP" at bounding box center [453, 237] width 35 height 11
click at [458, 239] on div "Please Confirm OTP To Proceed Send OTP" at bounding box center [528, 233] width 187 height 19
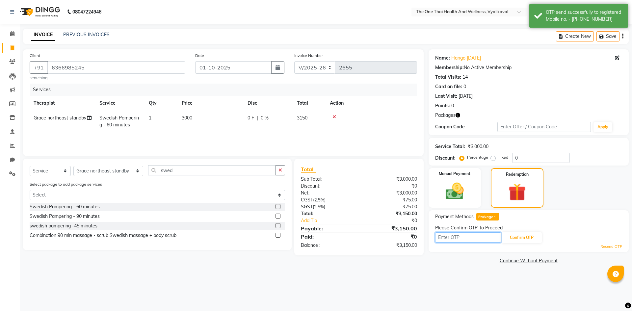
click at [458, 239] on input "text" at bounding box center [468, 237] width 66 height 10
type input "1513"
click at [513, 234] on button "Confirm OTP" at bounding box center [522, 237] width 40 height 11
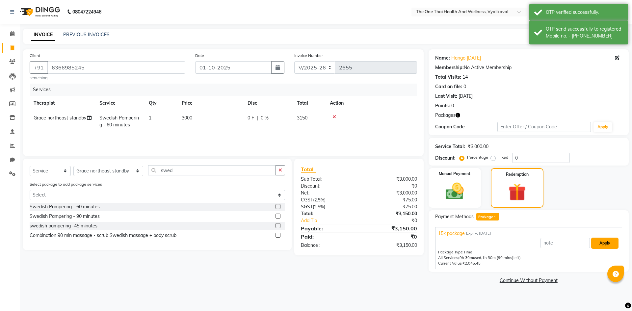
click at [597, 245] on button "Apply" at bounding box center [604, 243] width 27 height 11
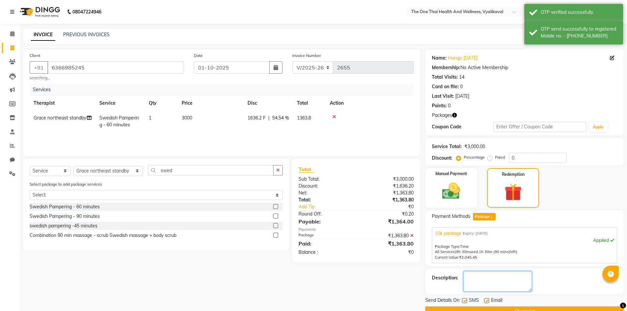
click at [519, 278] on textarea at bounding box center [497, 281] width 68 height 20
type textarea "2157"
click at [511, 308] on button "Checkout" at bounding box center [524, 311] width 198 height 10
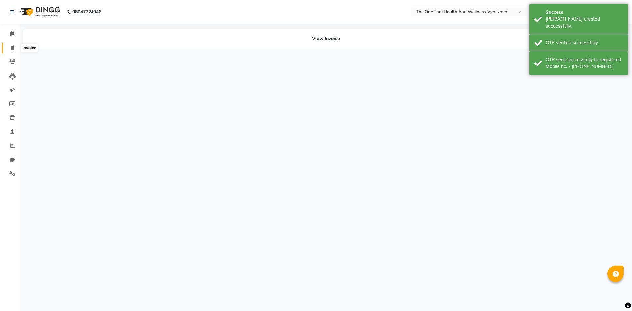
click at [11, 49] on icon at bounding box center [13, 47] width 4 height 5
select select "service"
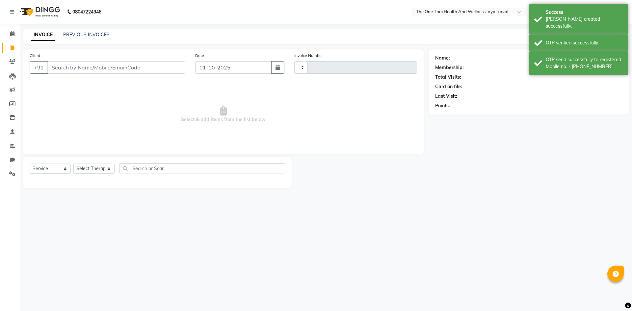
click at [60, 67] on input "Client" at bounding box center [116, 67] width 138 height 13
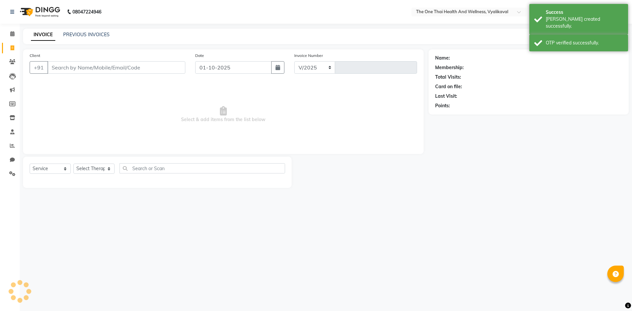
select select "5972"
type input "2656"
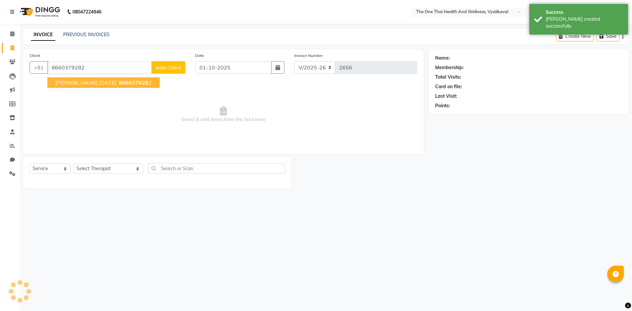
type input "8660379282"
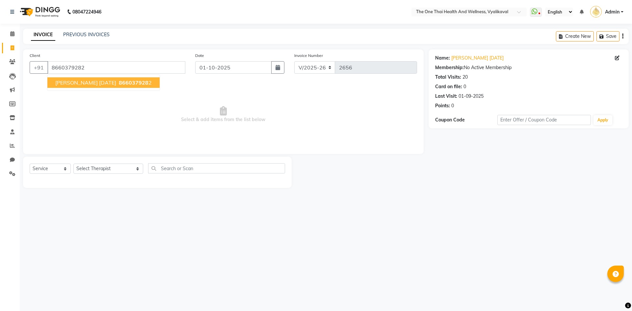
click at [83, 81] on span "[PERSON_NAME] [DATE]" at bounding box center [85, 82] width 61 height 7
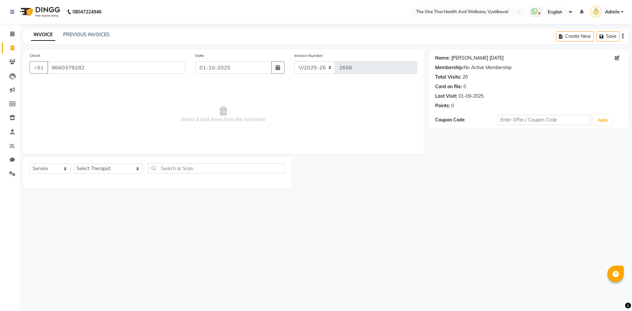
click at [470, 57] on link "Rohar Ig 25/8/24" at bounding box center [477, 58] width 52 height 7
click at [109, 168] on select "Select Therapist Admin Alisha 💚🍏thai therapist Ammy ❤️northeast therapist Beaut…" at bounding box center [108, 169] width 70 height 10
select select "92757"
click at [73, 164] on select "Select Therapist Admin Alisha 💚🍏thai therapist Ammy ❤️northeast therapist Beaut…" at bounding box center [108, 169] width 70 height 10
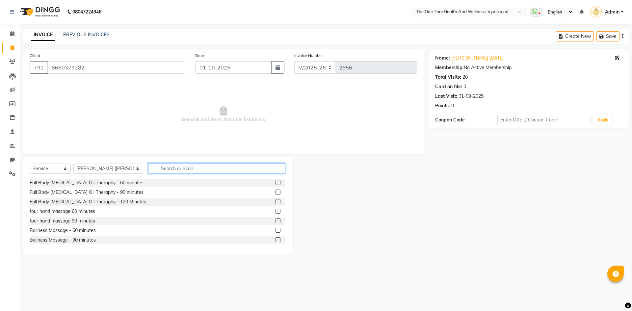
click at [153, 172] on input "text" at bounding box center [216, 168] width 137 height 10
type input "thai"
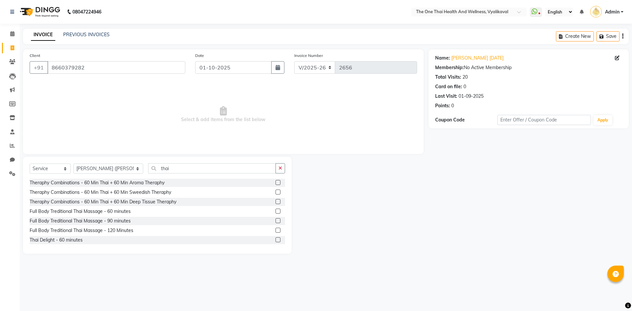
click at [276, 241] on label at bounding box center [278, 239] width 5 height 5
click at [276, 241] on input "checkbox" at bounding box center [278, 240] width 4 height 4
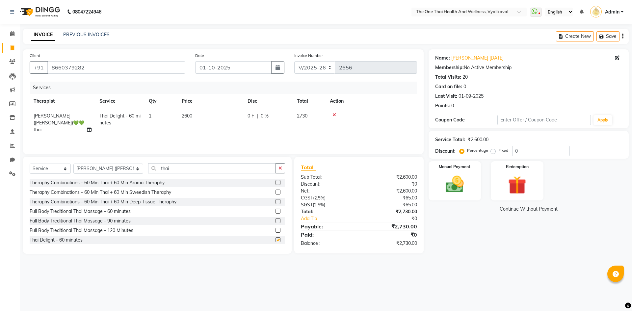
checkbox input "false"
click at [249, 113] on span "0 F" at bounding box center [251, 116] width 7 height 7
select select "92757"
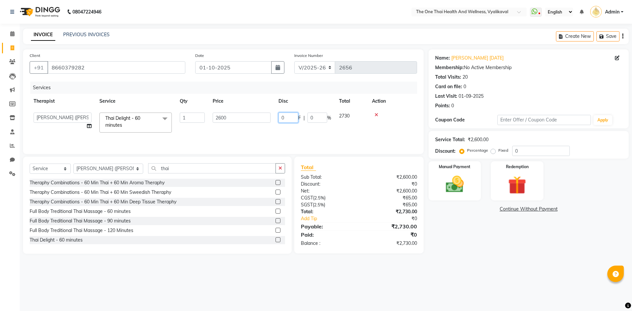
click at [281, 118] on input "0" at bounding box center [288, 118] width 20 height 10
type input "500"
click at [294, 122] on input "500" at bounding box center [288, 118] width 20 height 10
click at [319, 139] on div "Services Therapist Service Qty Price Disc Total Action Admin Alisha 💚🍏thai ther…" at bounding box center [223, 115] width 387 height 66
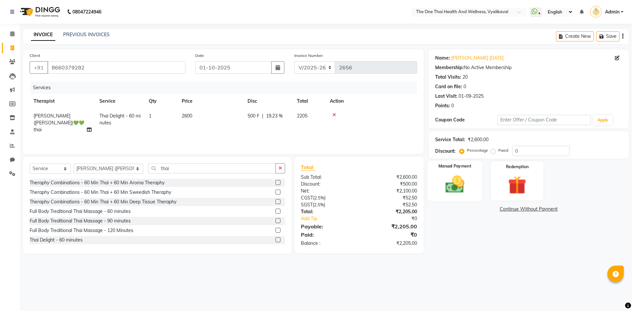
click at [455, 174] on img at bounding box center [454, 184] width 31 height 22
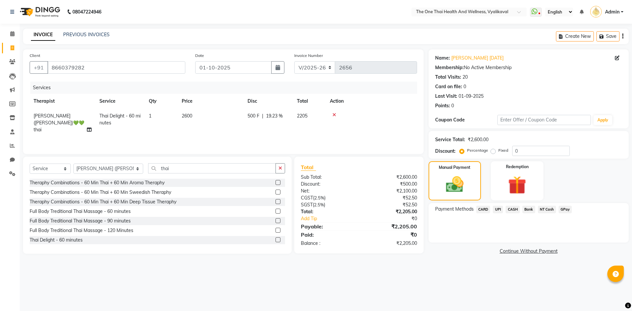
click at [498, 207] on span "UPI" at bounding box center [498, 210] width 10 height 8
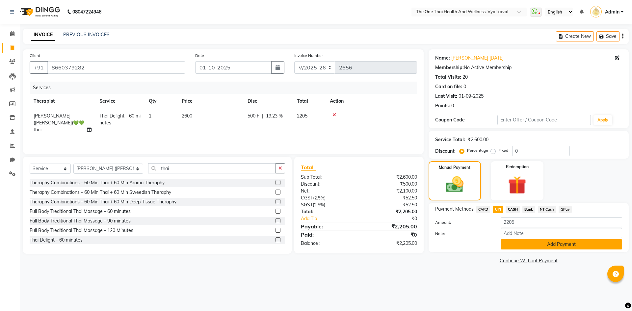
click at [507, 242] on button "Add Payment" at bounding box center [561, 244] width 121 height 10
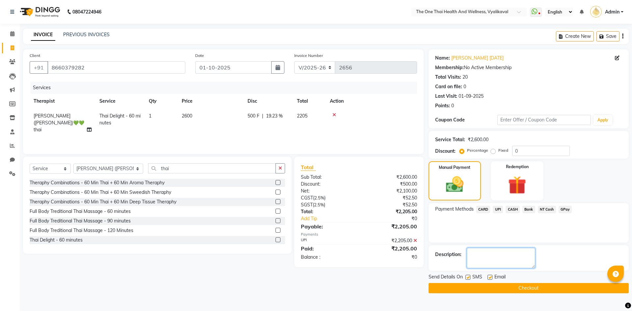
click at [493, 253] on textarea at bounding box center [501, 258] width 68 height 20
type textarea "2158"
click at [490, 289] on button "Checkout" at bounding box center [529, 288] width 200 height 10
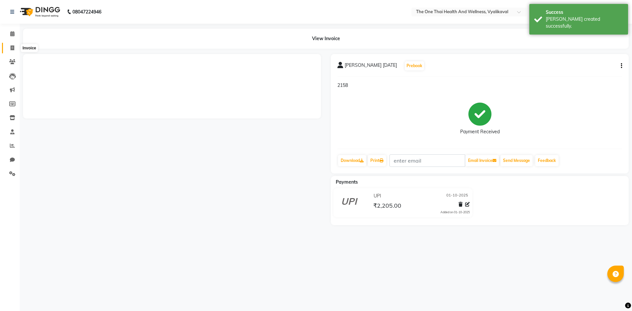
click at [12, 49] on icon at bounding box center [13, 47] width 4 height 5
select select "service"
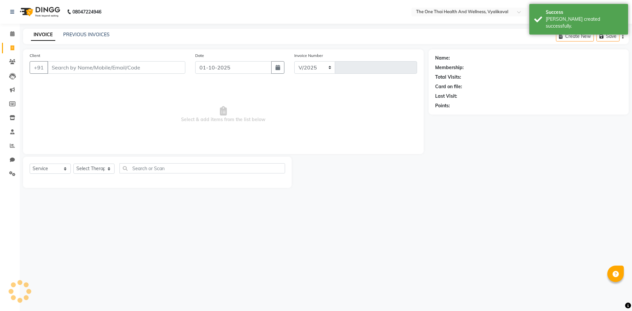
select select "5972"
type input "2657"
click at [60, 65] on input "Client" at bounding box center [116, 67] width 138 height 13
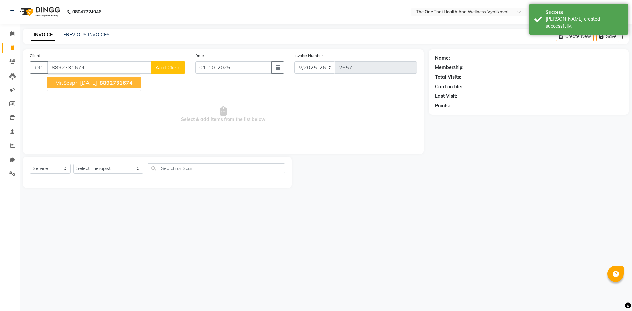
type input "8892731674"
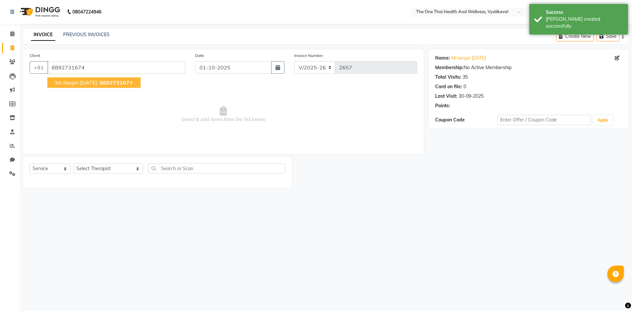
click at [71, 84] on span "Mr.Sespri 7 APR 24" at bounding box center [76, 82] width 42 height 7
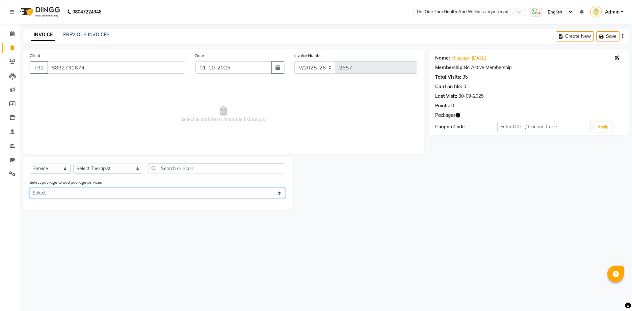
drag, startPoint x: 92, startPoint y: 191, endPoint x: 92, endPoint y: 196, distance: 5.3
click at [92, 191] on select "Select 6k package 6k package" at bounding box center [157, 193] width 255 height 10
select select "1: Object"
click at [30, 188] on select "Select 6k package 6k package" at bounding box center [157, 193] width 255 height 10
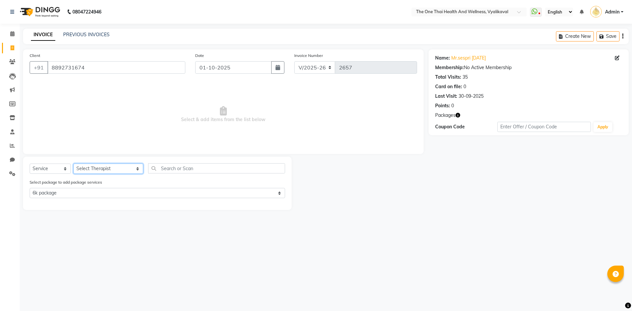
click at [106, 170] on select "Select Therapist Admin Alisha 💚🍏thai therapist Ammy ❤️northeast therapist Beaut…" at bounding box center [108, 169] width 70 height 10
select select "92756"
click at [73, 164] on select "Select Therapist Admin Alisha 💚🍏thai therapist Ammy ❤️northeast therapist Beaut…" at bounding box center [108, 169] width 70 height 10
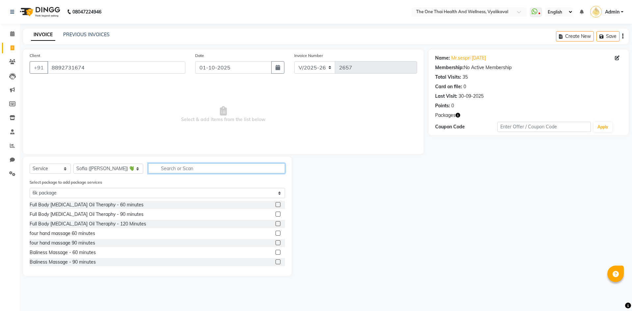
click at [155, 171] on input "text" at bounding box center [216, 168] width 137 height 10
type input "a"
select select "0: undefined"
type input "aroma"
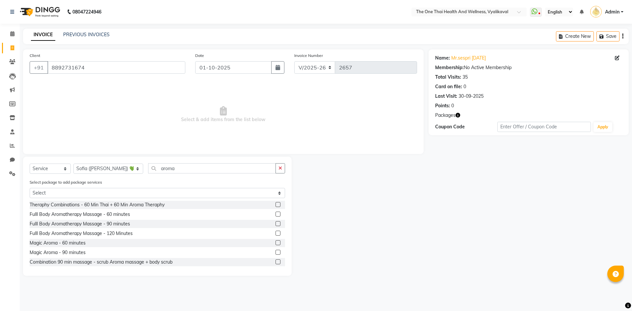
click at [276, 241] on label at bounding box center [278, 242] width 5 height 5
click at [276, 241] on input "checkbox" at bounding box center [278, 243] width 4 height 4
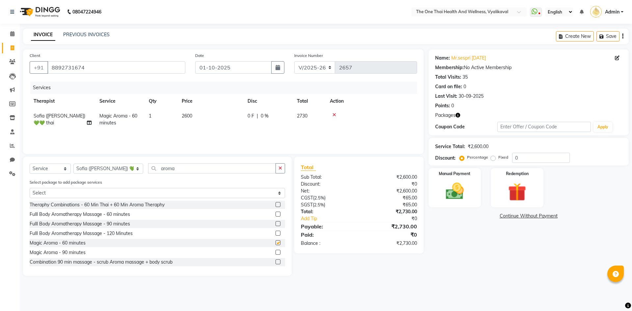
checkbox input "false"
click at [512, 186] on img at bounding box center [517, 191] width 31 height 23
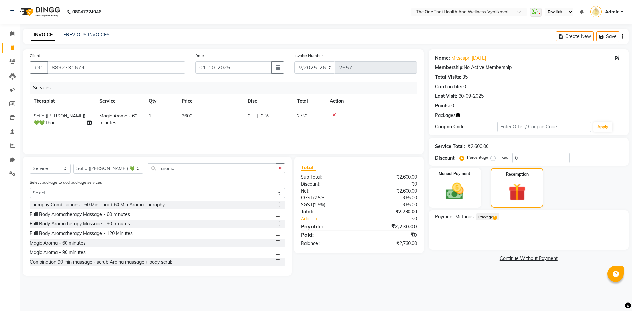
click at [496, 215] on span "Package 2" at bounding box center [487, 217] width 23 height 8
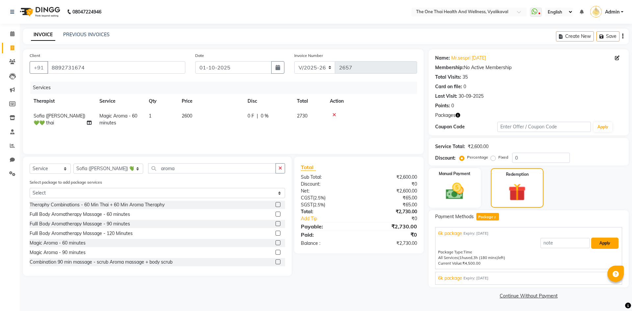
click at [605, 245] on button "Apply" at bounding box center [604, 243] width 27 height 11
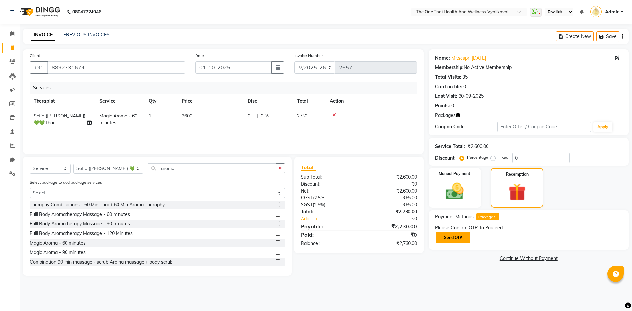
click at [447, 241] on button "Send OTP" at bounding box center [453, 237] width 35 height 11
click at [445, 237] on input "text" at bounding box center [468, 237] width 66 height 10
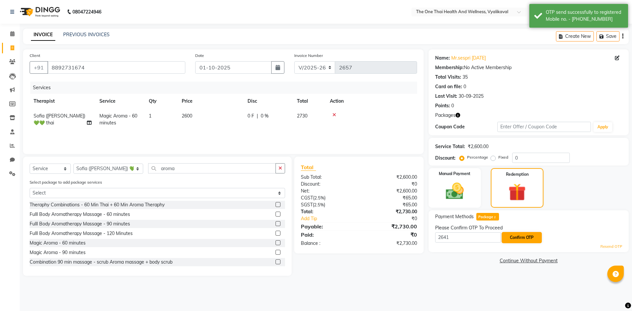
type input "2641"
click at [524, 238] on button "Confirm OTP" at bounding box center [522, 237] width 40 height 11
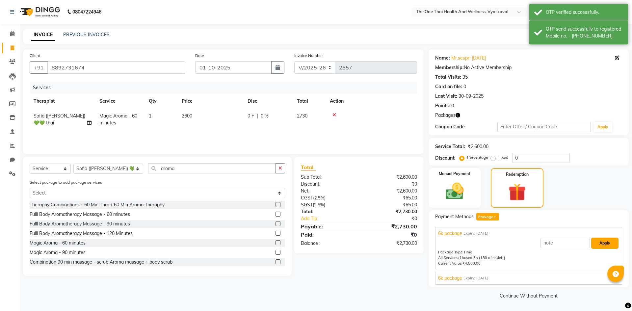
click at [594, 243] on button "Apply" at bounding box center [604, 243] width 27 height 11
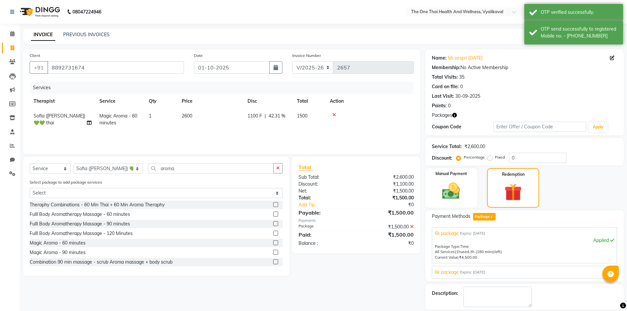
click at [504, 285] on div "Description:" at bounding box center [524, 297] width 198 height 26
click at [503, 294] on textarea at bounding box center [497, 297] width 68 height 20
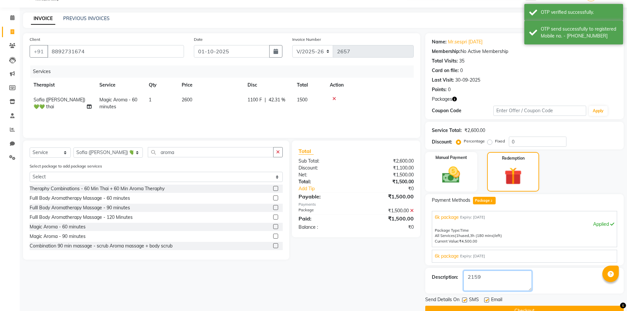
scroll to position [31, 0]
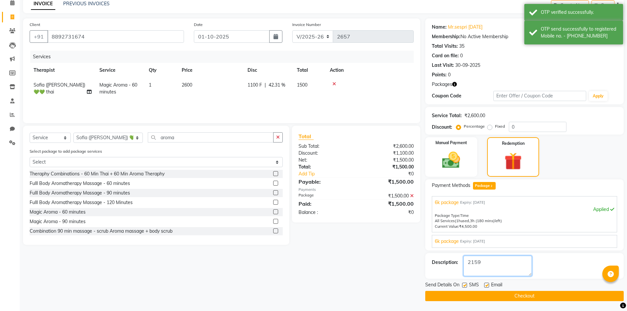
type textarea "2159"
click at [502, 293] on button "Checkout" at bounding box center [524, 296] width 198 height 10
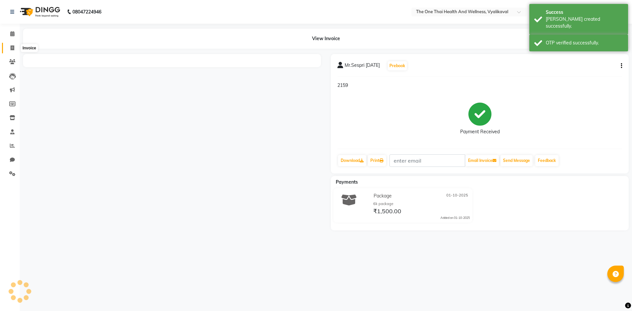
click at [12, 48] on icon at bounding box center [13, 47] width 4 height 5
select select "service"
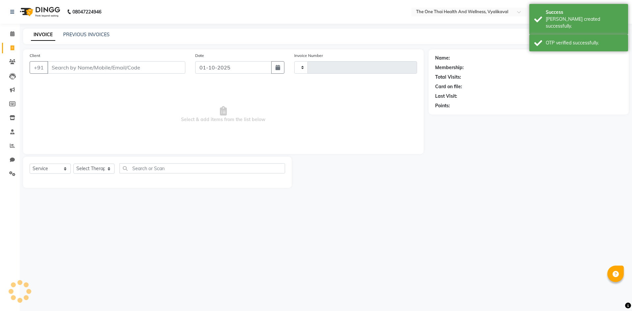
drag, startPoint x: 12, startPoint y: 48, endPoint x: 65, endPoint y: 65, distance: 55.3
click at [65, 65] on input "Client" at bounding box center [116, 67] width 138 height 13
select select "5972"
type input "2658"
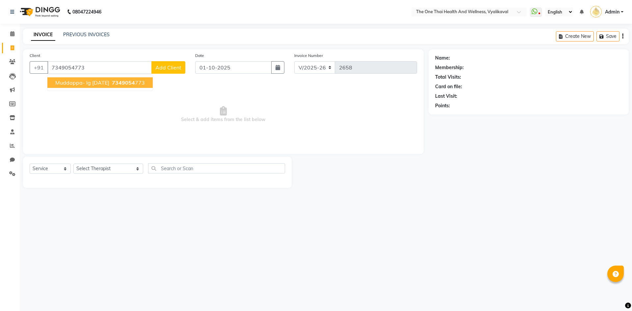
type input "7349054773"
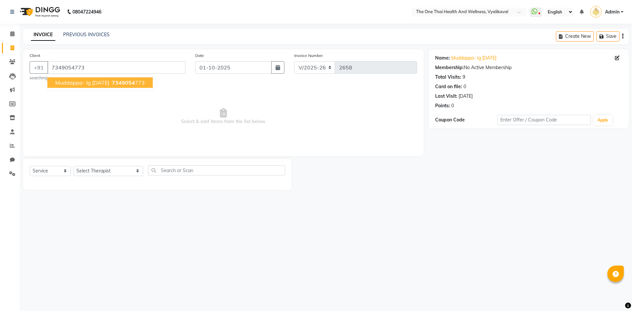
click at [119, 81] on span "7349054" at bounding box center [123, 82] width 23 height 7
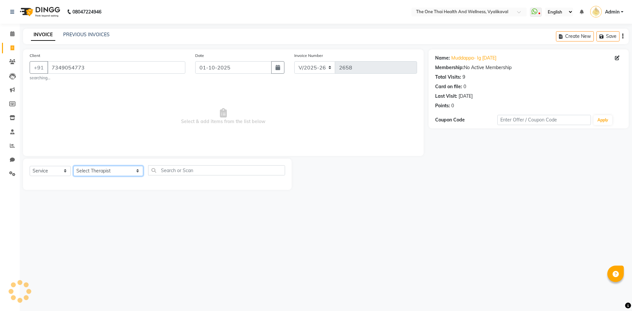
click at [99, 170] on select "Select Therapist Admin Alisha 💚🍏thai therapist Ammy ❤️northeast therapist Beaut…" at bounding box center [108, 171] width 70 height 10
select select "60154"
click at [73, 166] on select "Select Therapist Admin Alisha 💚🍏thai therapist Ammy ❤️northeast therapist Beaut…" at bounding box center [108, 171] width 70 height 10
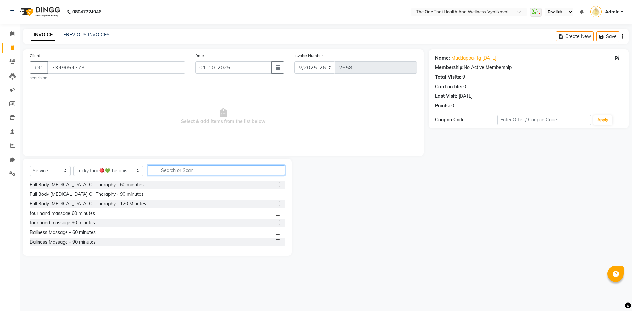
click at [159, 168] on input "text" at bounding box center [216, 170] width 137 height 10
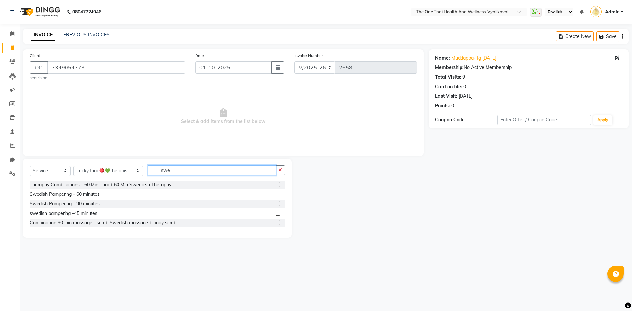
type input "swe"
drag, startPoint x: 279, startPoint y: 193, endPoint x: 267, endPoint y: 189, distance: 12.7
click at [279, 193] on label at bounding box center [278, 194] width 5 height 5
click at [279, 193] on input "checkbox" at bounding box center [278, 194] width 4 height 4
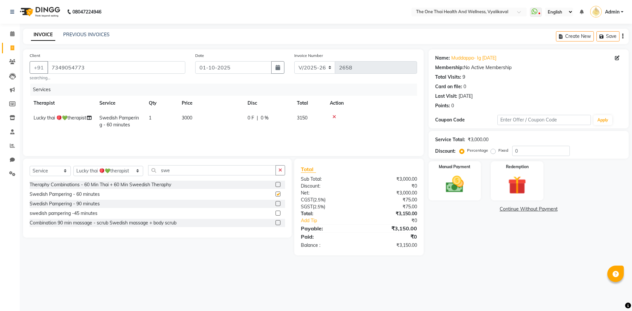
checkbox input "false"
click at [263, 111] on td "0 F | 0 %" at bounding box center [268, 122] width 49 height 22
select select "60154"
click at [278, 121] on input "0" at bounding box center [288, 120] width 20 height 10
type input "500"
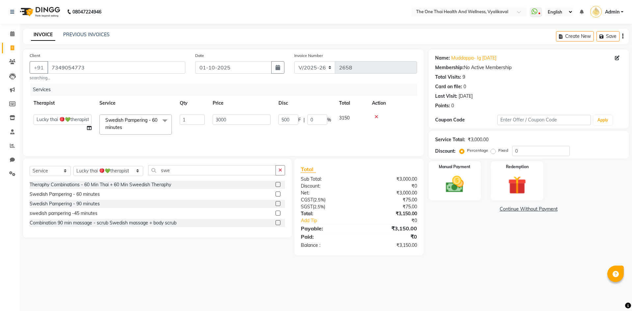
click at [304, 129] on tr "Admin Alisha 💚🍏thai therapist Ammy ❤️northeast therapist Beauty 💚🍅thai therapis…" at bounding box center [223, 125] width 387 height 28
click at [443, 191] on img at bounding box center [454, 184] width 31 height 22
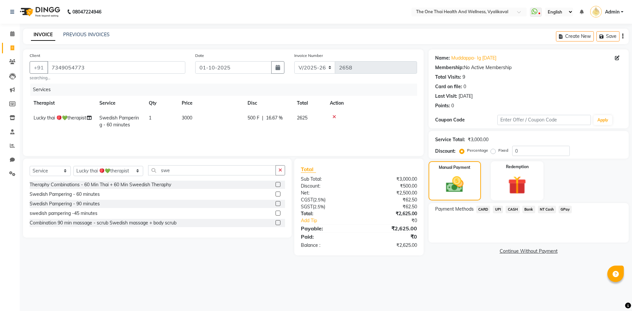
click at [495, 208] on span "UPI" at bounding box center [498, 210] width 10 height 8
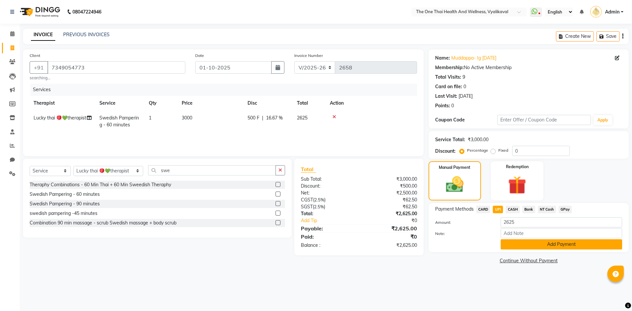
click at [509, 244] on button "Add Payment" at bounding box center [561, 244] width 121 height 10
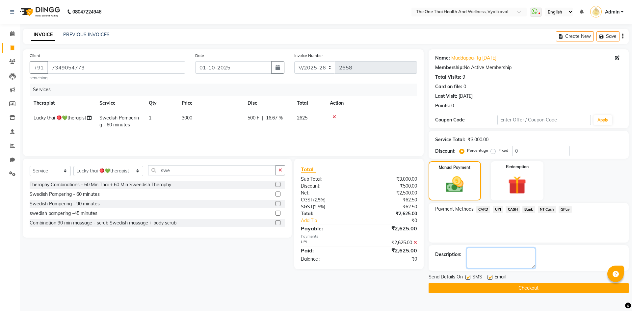
click at [489, 257] on textarea at bounding box center [501, 258] width 68 height 20
type textarea "2160"
click at [495, 285] on button "Checkout" at bounding box center [529, 288] width 200 height 10
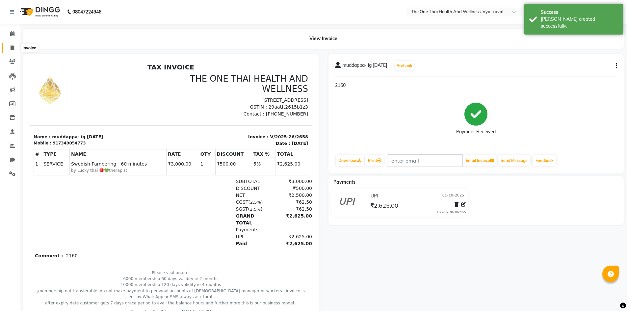
click at [13, 47] on icon at bounding box center [13, 47] width 4 height 5
select select "service"
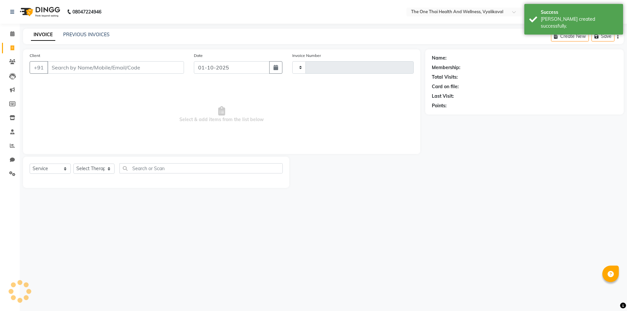
click at [59, 68] on input "Client" at bounding box center [115, 67] width 137 height 13
type input "2659"
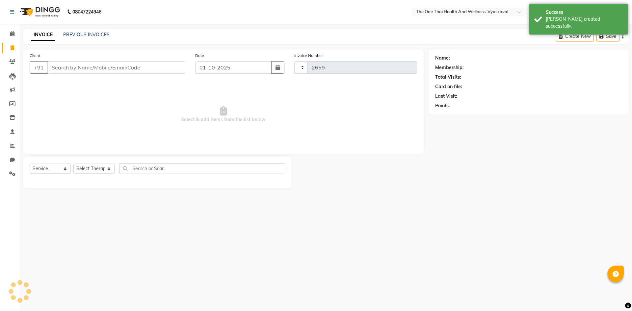
select select "5972"
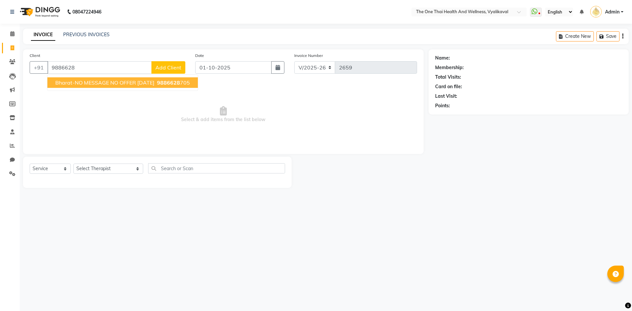
click at [115, 83] on span "bharat-NO MESSAGE NO OFFER 17 mar25" at bounding box center [104, 82] width 99 height 7
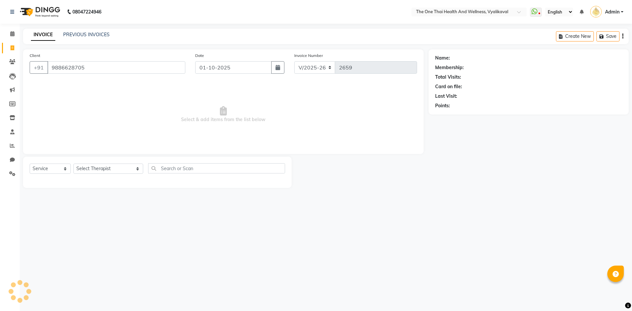
type input "9886628705"
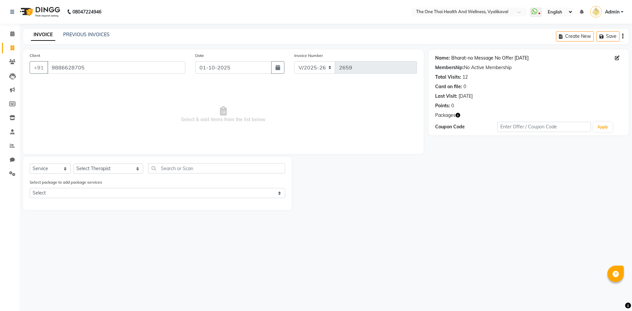
click at [519, 58] on link "Bharat-no Message No Offer 17 Mar25" at bounding box center [489, 58] width 77 height 7
click at [85, 187] on div "Select package to add package services Select 10k package 8 hours first 15 days…" at bounding box center [157, 190] width 265 height 22
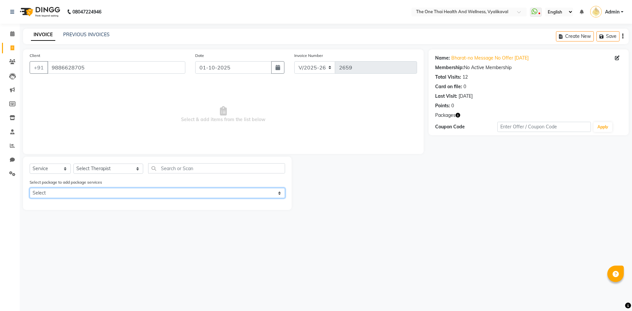
drag, startPoint x: 83, startPoint y: 191, endPoint x: 81, endPoint y: 197, distance: 5.9
click at [83, 191] on select "Select 10k package 8 hours first 15 days only OFFER" at bounding box center [157, 193] width 255 height 10
select select "1: Object"
click at [30, 188] on select "Select 10k package 8 hours first 15 days only OFFER" at bounding box center [157, 193] width 255 height 10
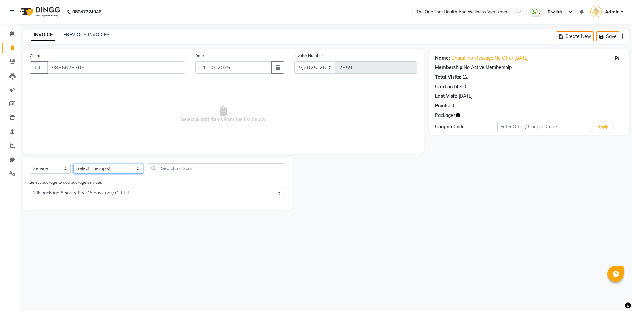
click at [92, 169] on select "Select Therapist Admin Alisha 💚🍏thai therapist Ammy ❤️northeast therapist Beaut…" at bounding box center [108, 169] width 70 height 10
select select "60154"
click at [73, 164] on select "Select Therapist Admin Alisha 💚🍏thai therapist Ammy ❤️northeast therapist Beaut…" at bounding box center [108, 169] width 70 height 10
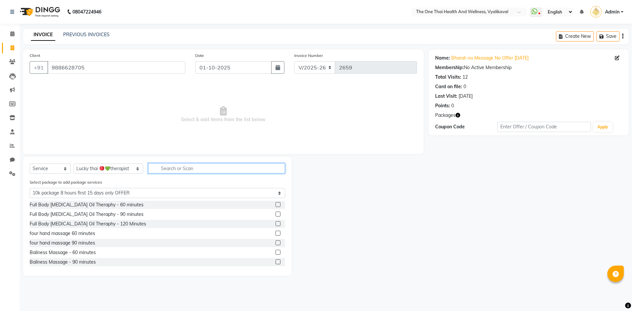
click at [157, 171] on input "text" at bounding box center [216, 168] width 137 height 10
type input "s"
select select "0: undefined"
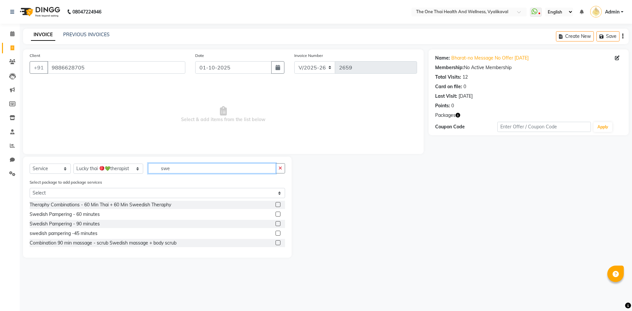
type input "swe"
click at [278, 213] on label at bounding box center [278, 214] width 5 height 5
click at [278, 213] on input "checkbox" at bounding box center [278, 214] width 4 height 4
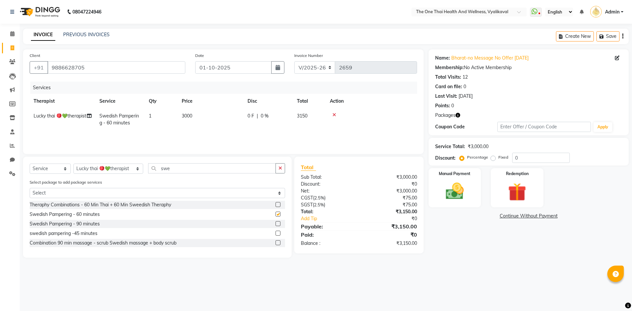
checkbox input "false"
click at [95, 169] on select "Select Therapist Admin Alisha 💚🍏thai therapist Ammy ❤️northeast therapist Beaut…" at bounding box center [108, 169] width 70 height 10
select select "86643"
click at [73, 164] on select "Select Therapist Admin Alisha 💚🍏thai therapist Ammy ❤️northeast therapist Beaut…" at bounding box center [108, 169] width 70 height 10
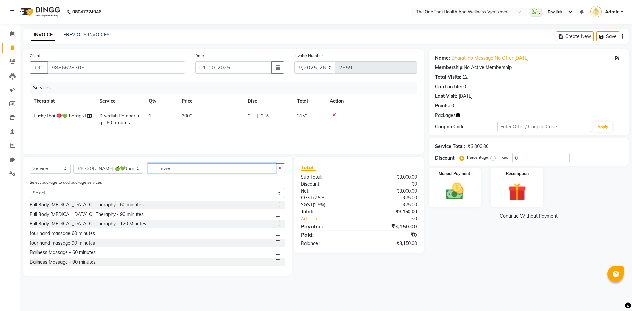
click at [163, 169] on input "swe" at bounding box center [212, 168] width 128 height 10
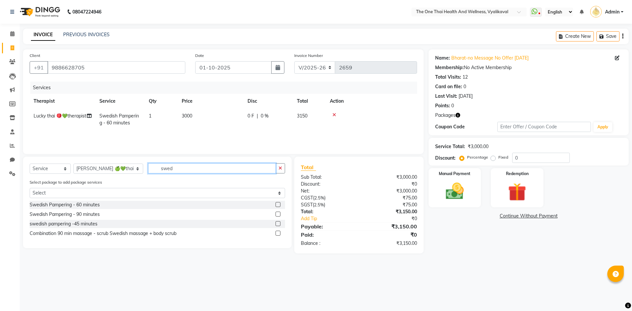
type input "swed"
click at [277, 202] on label at bounding box center [278, 204] width 5 height 5
click at [277, 203] on input "checkbox" at bounding box center [278, 205] width 4 height 4
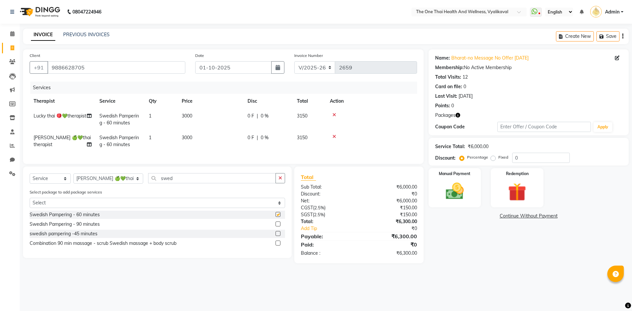
checkbox input "false"
click at [513, 186] on img at bounding box center [517, 191] width 31 height 23
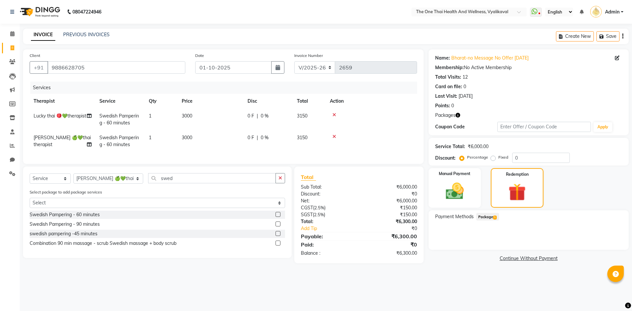
click at [496, 212] on div "Payment Methods Package 1" at bounding box center [529, 229] width 200 height 39
click at [495, 217] on span "1" at bounding box center [495, 218] width 4 height 4
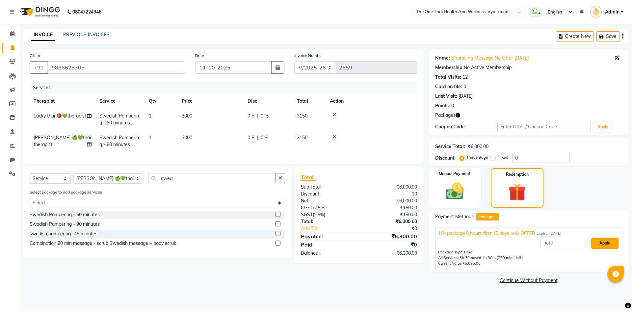
click at [601, 245] on button "Apply" at bounding box center [604, 243] width 27 height 11
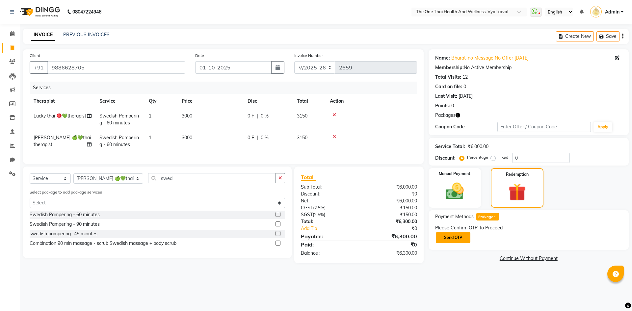
click at [467, 241] on button "Send OTP" at bounding box center [453, 237] width 35 height 11
click at [459, 238] on input "text" at bounding box center [468, 237] width 66 height 10
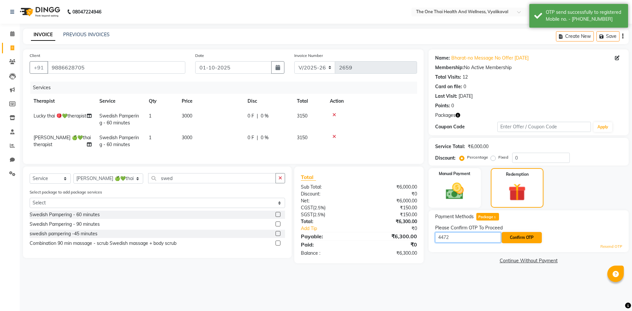
type input "4472"
click at [516, 240] on button "Confirm OTP" at bounding box center [522, 237] width 40 height 11
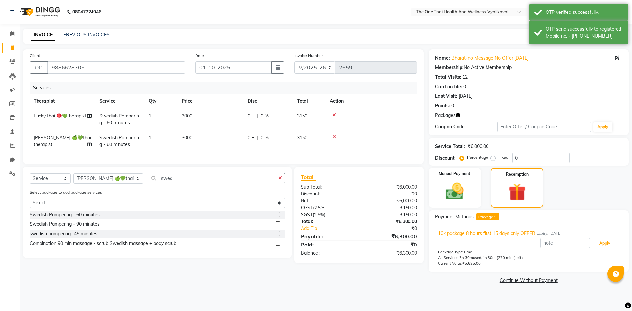
click at [599, 243] on button "Apply" at bounding box center [604, 243] width 27 height 11
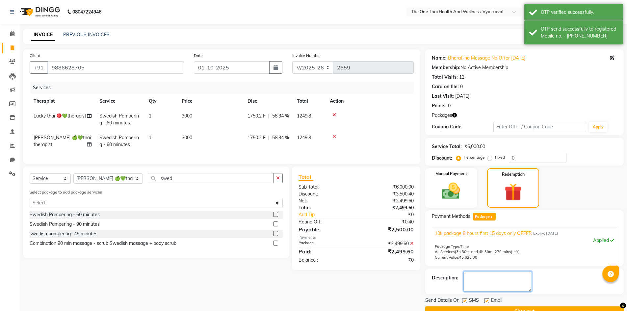
click at [511, 279] on textarea at bounding box center [497, 281] width 68 height 20
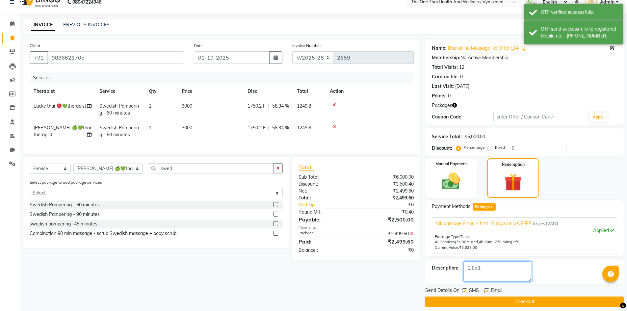
scroll to position [15, 0]
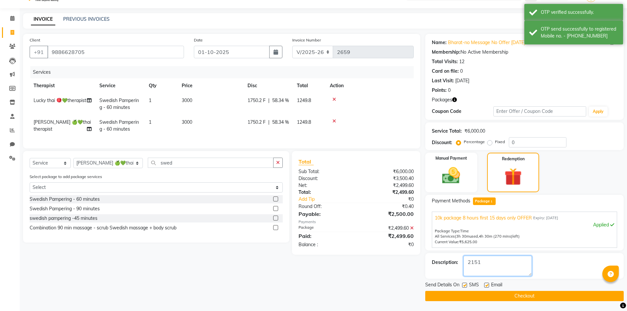
type textarea "2151"
click at [510, 291] on button "Checkout" at bounding box center [524, 296] width 198 height 10
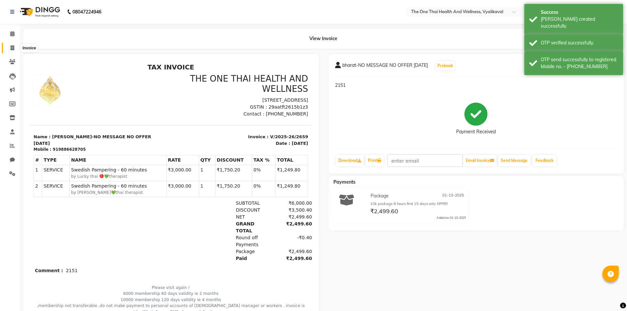
click at [14, 49] on span at bounding box center [13, 48] width 12 height 8
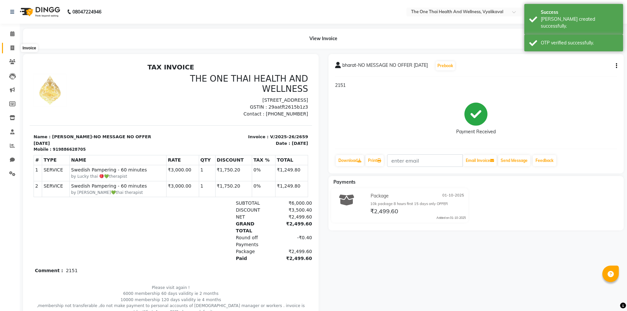
select select "5972"
select select "service"
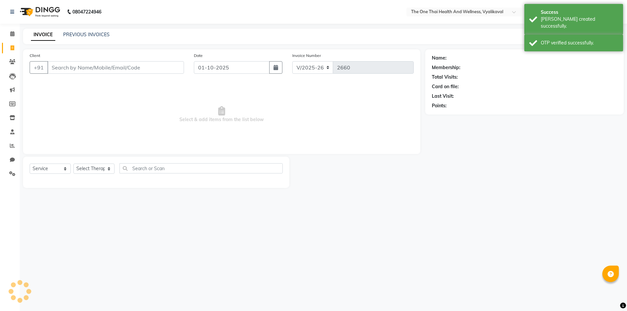
click at [74, 68] on input "Client" at bounding box center [115, 67] width 137 height 13
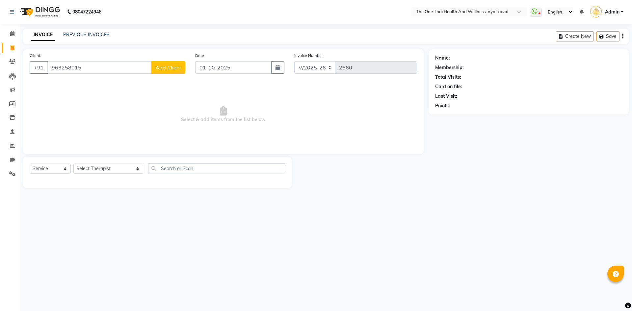
click at [66, 68] on input "963258015" at bounding box center [99, 67] width 104 height 13
click at [115, 83] on span "963238015" at bounding box center [111, 82] width 30 height 7
type input "9632380152"
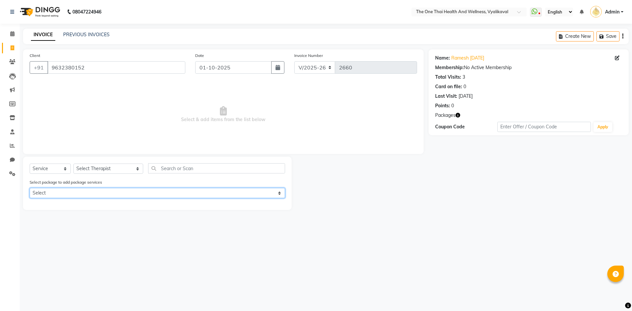
click at [92, 193] on select "Select 6k package" at bounding box center [157, 193] width 255 height 10
select select "1: Object"
click at [30, 188] on select "Select 6k package" at bounding box center [157, 193] width 255 height 10
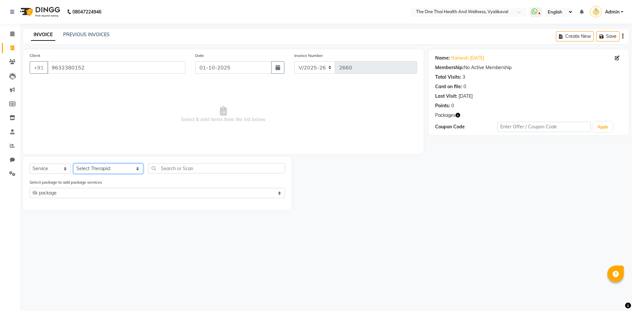
click at [101, 168] on select "Select Therapist Admin Alisha 💚🍏thai therapist Ammy ❤️northeast therapist Beaut…" at bounding box center [108, 169] width 70 height 10
select select "91473"
click at [73, 164] on select "Select Therapist Admin Alisha 💚🍏thai therapist Ammy ❤️northeast therapist Beaut…" at bounding box center [108, 169] width 70 height 10
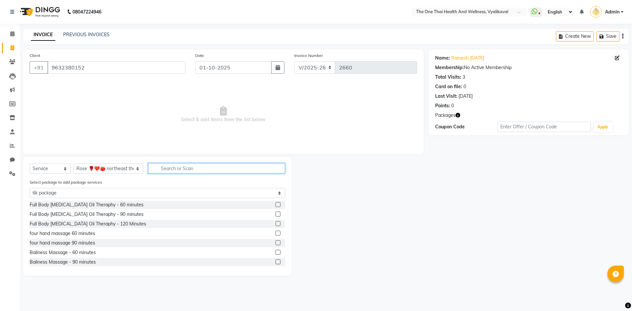
click at [148, 169] on input "text" at bounding box center [216, 168] width 137 height 10
type input "s"
select select "0: undefined"
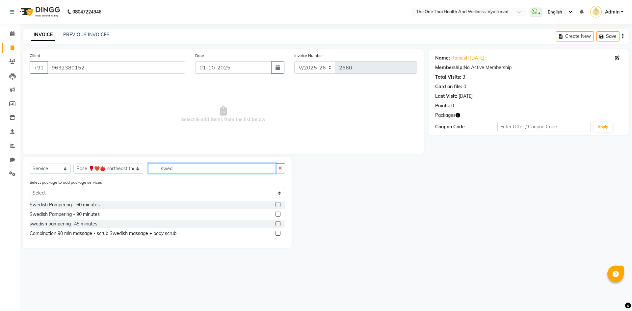
type input "swed"
click at [276, 205] on label at bounding box center [278, 204] width 5 height 5
click at [276, 205] on input "checkbox" at bounding box center [278, 205] width 4 height 4
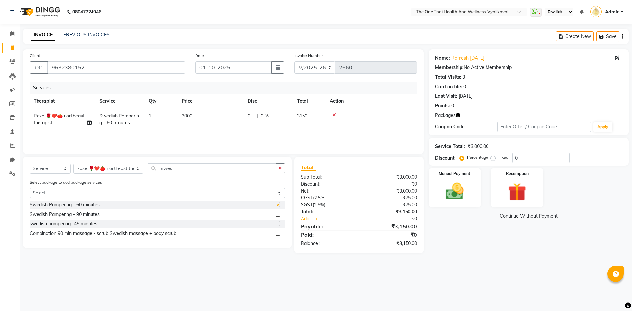
checkbox input "false"
click at [523, 197] on img at bounding box center [517, 191] width 31 height 23
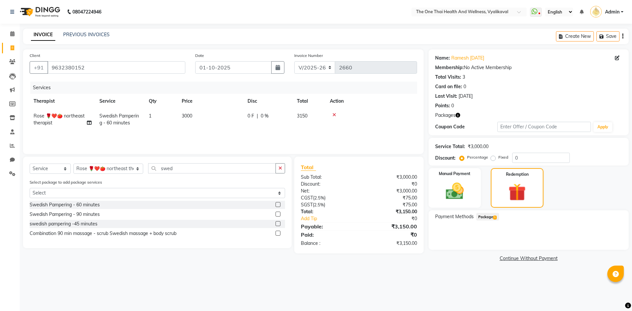
click at [492, 217] on span "Package 1" at bounding box center [487, 217] width 23 height 8
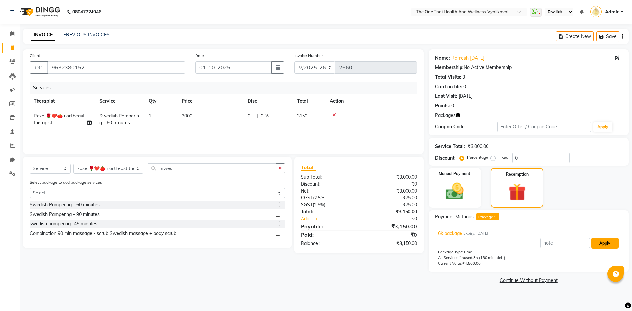
click at [607, 245] on button "Apply" at bounding box center [604, 243] width 27 height 11
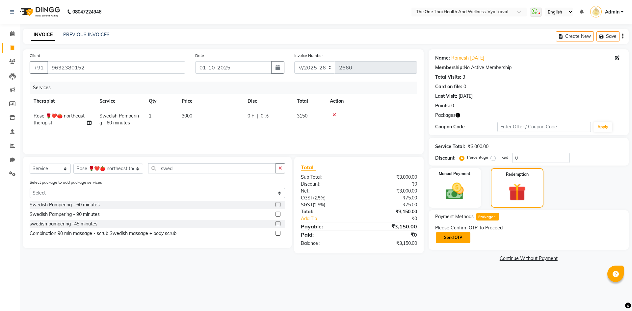
click at [458, 242] on button "Send OTP" at bounding box center [453, 237] width 35 height 11
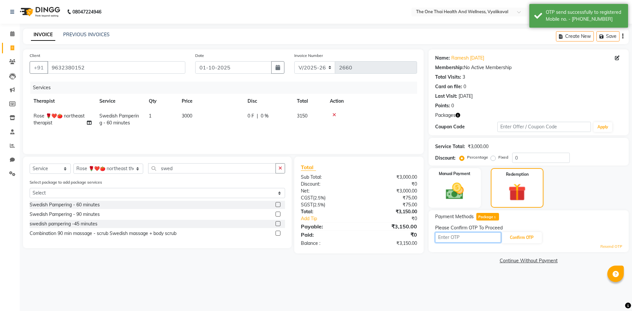
click at [443, 238] on input "text" at bounding box center [468, 237] width 66 height 10
type input "7594"
click at [525, 237] on button "Confirm OTP" at bounding box center [522, 237] width 40 height 11
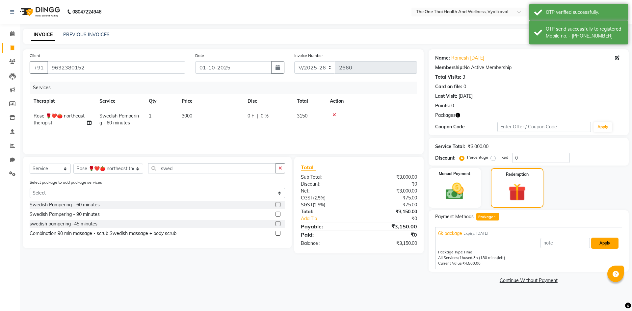
click at [600, 247] on button "Apply" at bounding box center [604, 243] width 27 height 11
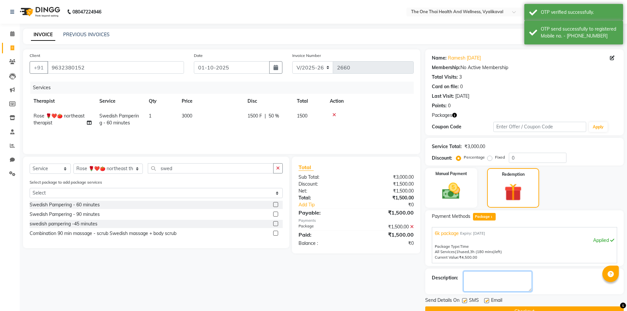
click at [490, 276] on textarea at bounding box center [497, 281] width 68 height 20
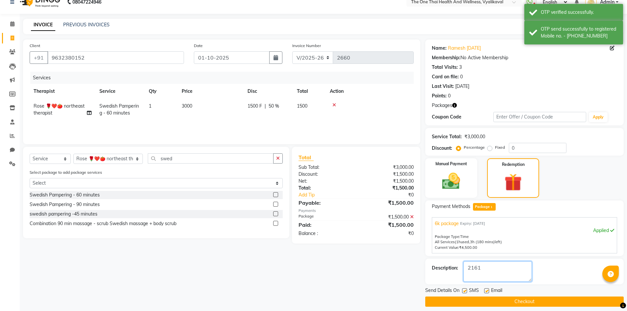
scroll to position [15, 0]
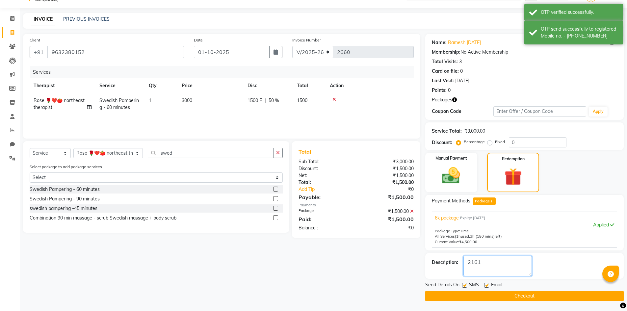
type textarea "2161"
click at [496, 295] on button "Checkout" at bounding box center [524, 296] width 198 height 10
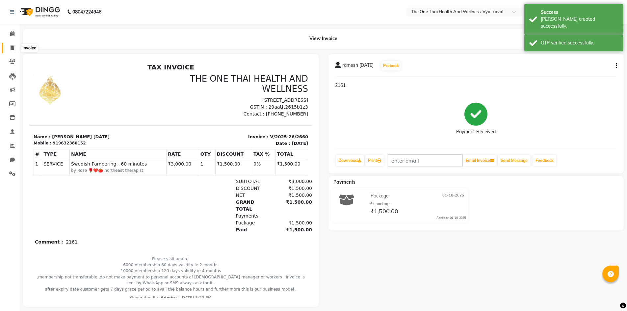
click at [13, 48] on icon at bounding box center [13, 47] width 4 height 5
select select "service"
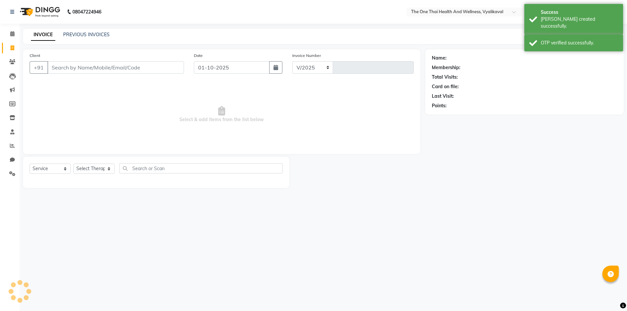
select select "5972"
type input "2661"
click at [60, 67] on input "Client" at bounding box center [115, 67] width 137 height 13
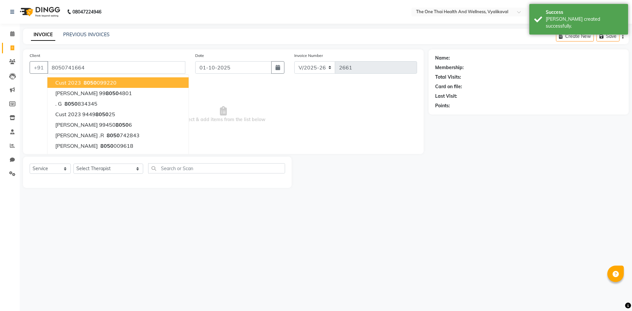
type input "8050741664"
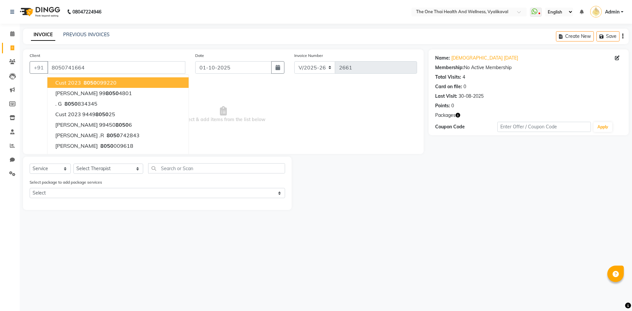
click at [294, 122] on span "Select & add items from the list below" at bounding box center [223, 115] width 387 height 66
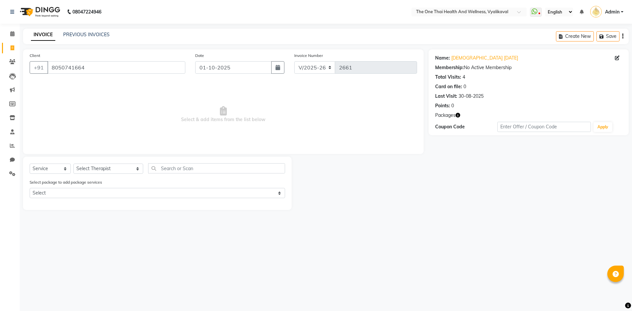
click at [96, 200] on div "Select package to add package services Select 6k package" at bounding box center [157, 190] width 265 height 22
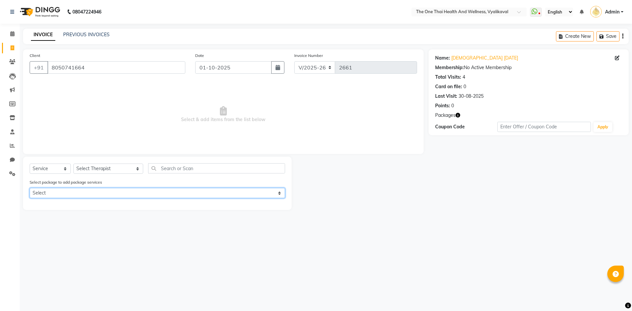
click at [96, 197] on select "Select 6k package" at bounding box center [157, 193] width 255 height 10
select select "1: Object"
click at [30, 188] on select "Select 6k package" at bounding box center [157, 193] width 255 height 10
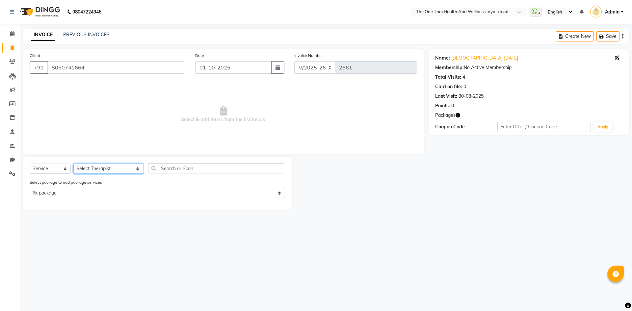
click at [99, 170] on select "Select Therapist Admin Alisha 💚🍏thai therapist Ammy ❤️northeast therapist Beaut…" at bounding box center [108, 169] width 70 height 10
select select "92756"
click at [73, 164] on select "Select Therapist Admin Alisha 💚🍏thai therapist Ammy ❤️northeast therapist Beaut…" at bounding box center [108, 169] width 70 height 10
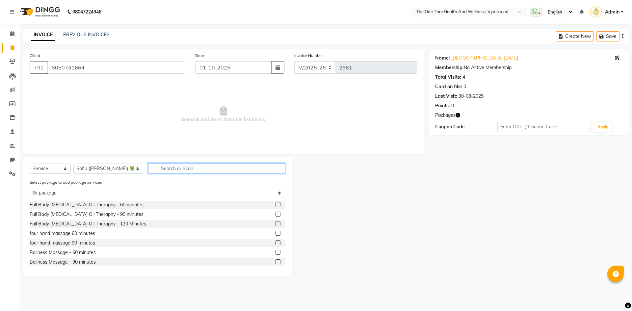
click at [148, 168] on input "text" at bounding box center [216, 168] width 137 height 10
type input "th"
select select "0: undefined"
type input "thai"
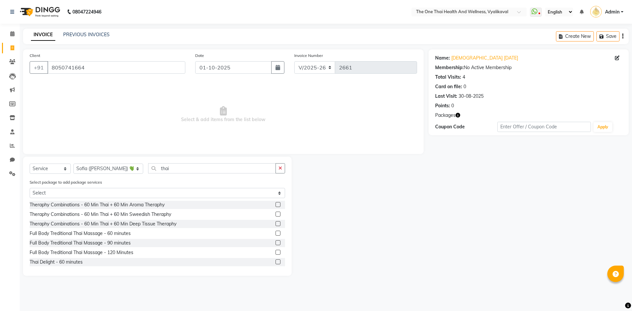
click at [276, 262] on label at bounding box center [278, 261] width 5 height 5
click at [276, 262] on input "checkbox" at bounding box center [278, 262] width 4 height 4
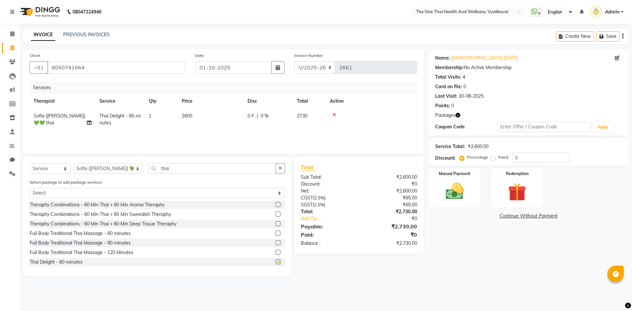
checkbox input "false"
click at [520, 180] on img at bounding box center [517, 191] width 31 height 23
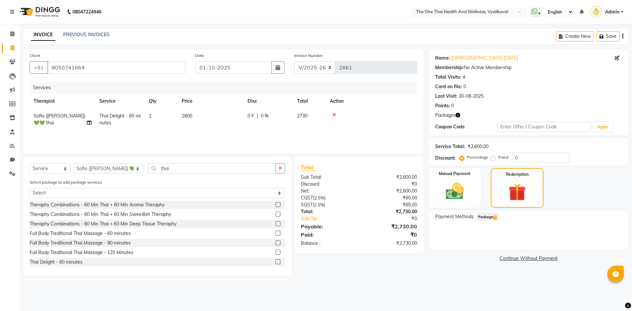
click at [482, 216] on span "Package 1" at bounding box center [487, 217] width 23 height 8
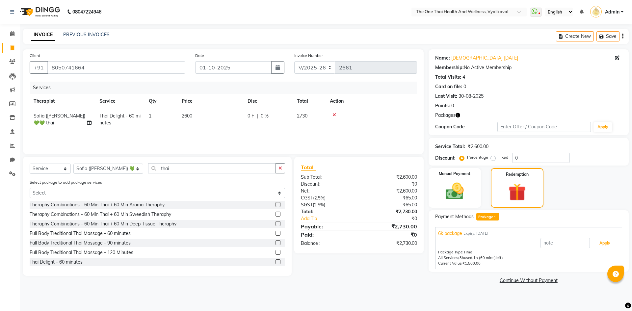
drag, startPoint x: 601, startPoint y: 239, endPoint x: 466, endPoint y: 247, distance: 135.5
click at [601, 239] on button "Apply" at bounding box center [604, 243] width 27 height 11
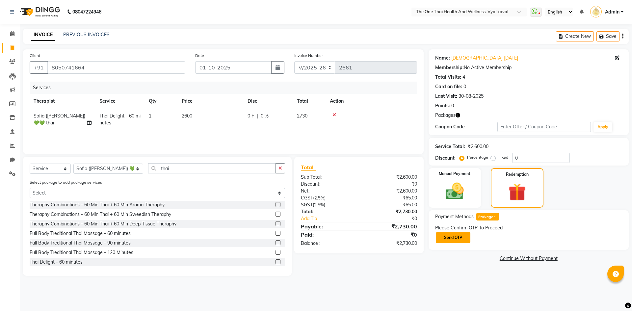
click at [446, 239] on button "Send OTP" at bounding box center [453, 237] width 35 height 11
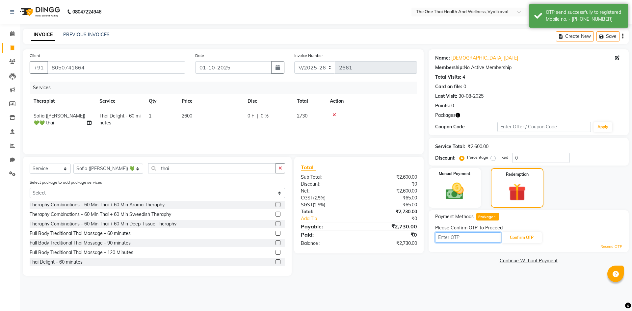
click at [446, 237] on input "text" at bounding box center [468, 237] width 66 height 10
type input "1291"
click at [528, 235] on button "Confirm OTP" at bounding box center [522, 237] width 40 height 11
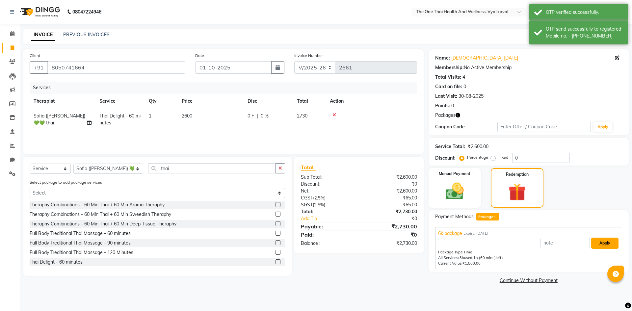
click at [606, 244] on button "Apply" at bounding box center [604, 243] width 27 height 11
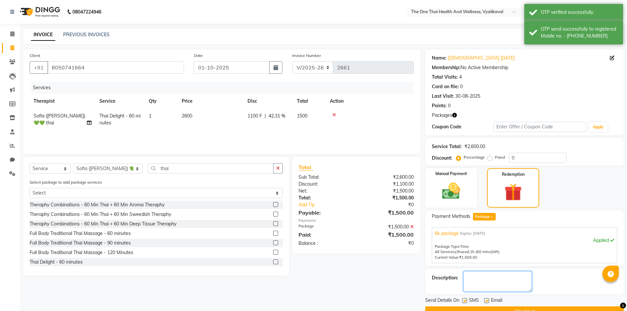
click at [515, 278] on textarea at bounding box center [497, 281] width 68 height 20
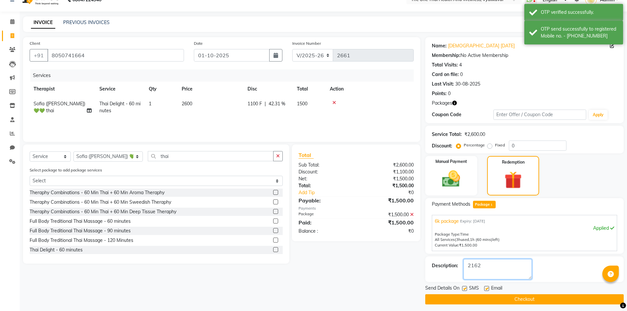
scroll to position [15, 0]
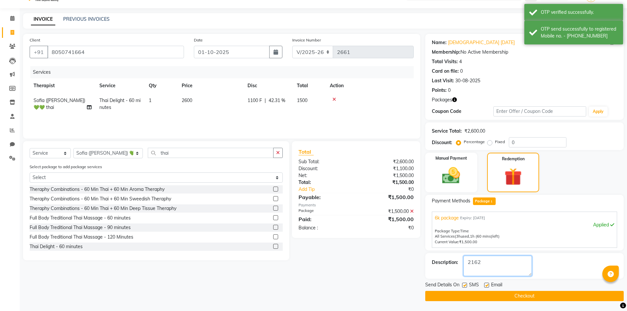
type textarea "2162"
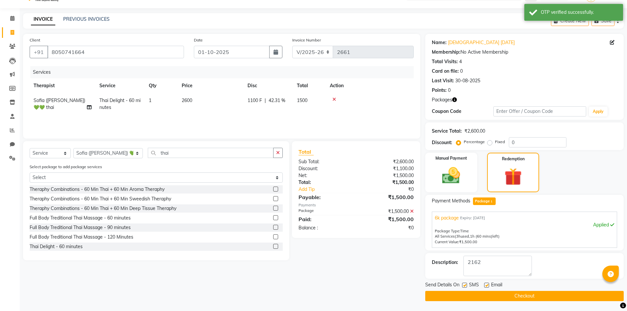
click at [515, 284] on div "Send Details On SMS Email" at bounding box center [524, 285] width 198 height 8
click at [515, 292] on button "Checkout" at bounding box center [524, 296] width 198 height 10
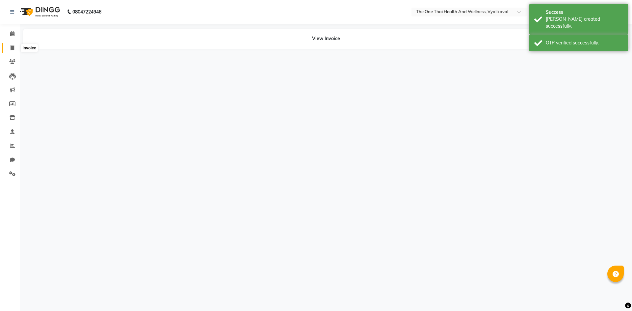
click at [13, 47] on icon at bounding box center [13, 47] width 4 height 5
select select "5972"
select select "service"
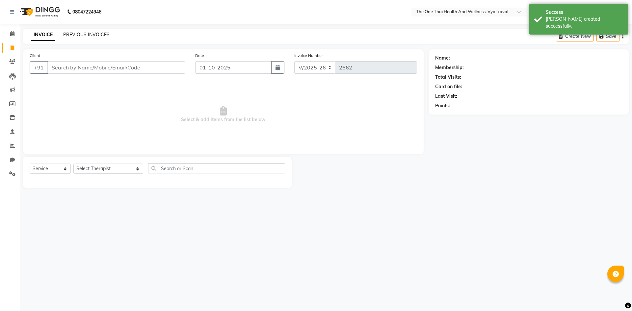
click at [77, 32] on link "PREVIOUS INVOICES" at bounding box center [86, 35] width 46 height 6
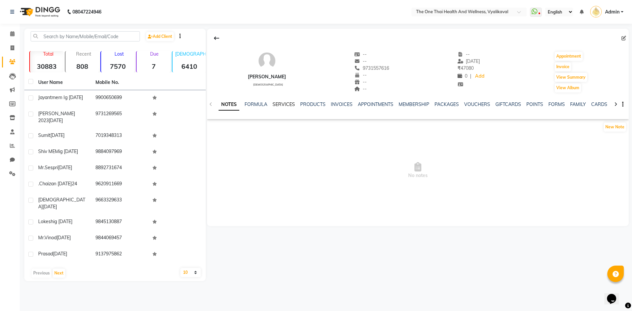
click at [293, 103] on link "SERVICES" at bounding box center [284, 104] width 22 height 6
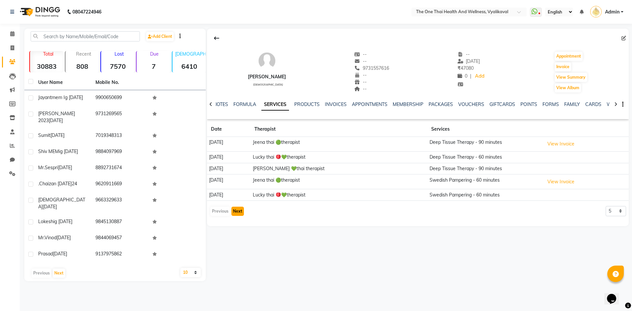
click at [235, 211] on button "Next" at bounding box center [237, 211] width 13 height 9
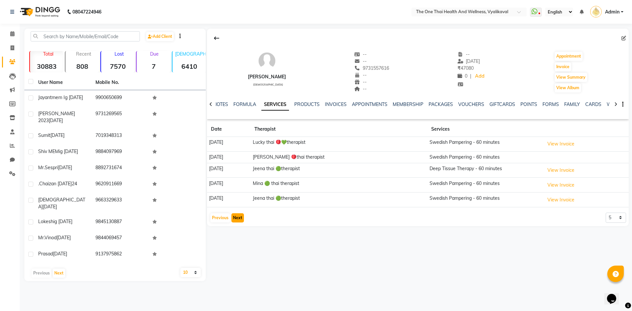
click at [237, 217] on button "Next" at bounding box center [237, 217] width 13 height 9
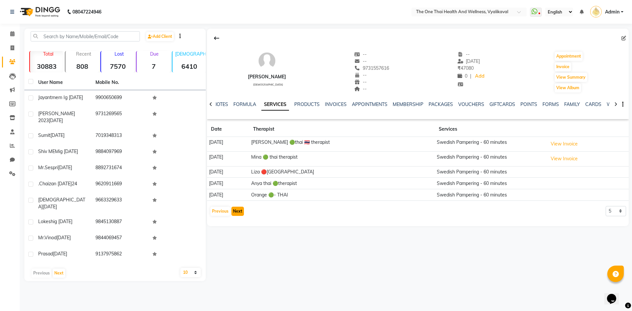
click at [239, 210] on button "Next" at bounding box center [237, 211] width 13 height 9
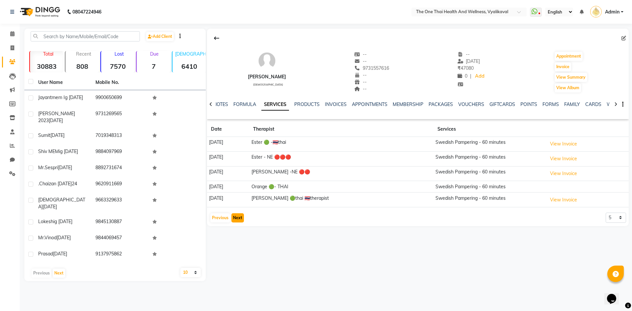
click at [239, 215] on button "Next" at bounding box center [237, 217] width 13 height 9
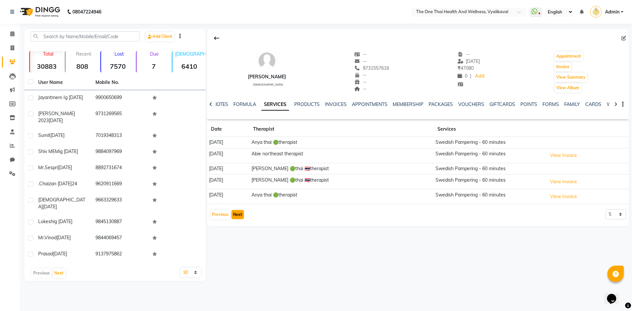
click at [239, 215] on button "Next" at bounding box center [237, 214] width 13 height 9
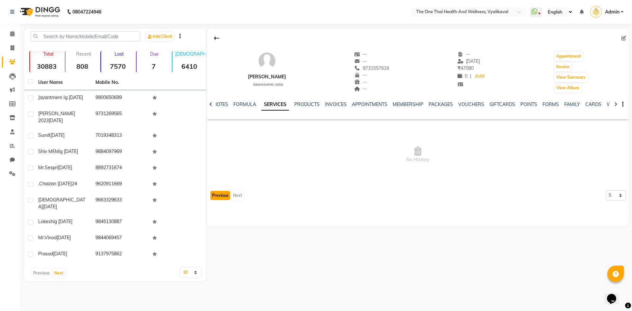
click at [222, 194] on button "Previous" at bounding box center [220, 195] width 20 height 9
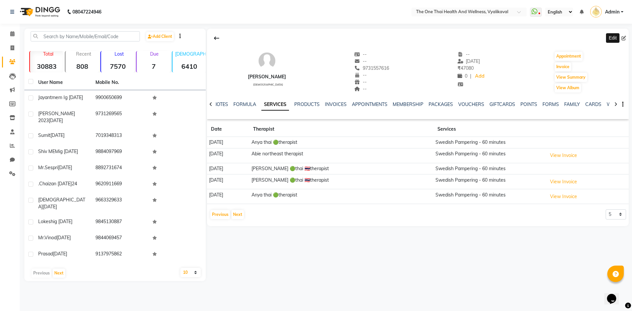
click at [623, 38] on icon at bounding box center [623, 38] width 5 height 5
select select "male"
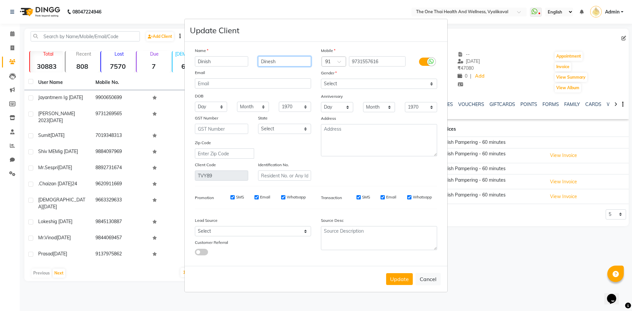
click at [285, 62] on input "Dinesh" at bounding box center [284, 61] width 53 height 10
type input "D"
type input "11 apr 2024"
click at [328, 84] on select "Select Male Female Other Prefer Not To Say" at bounding box center [379, 84] width 116 height 10
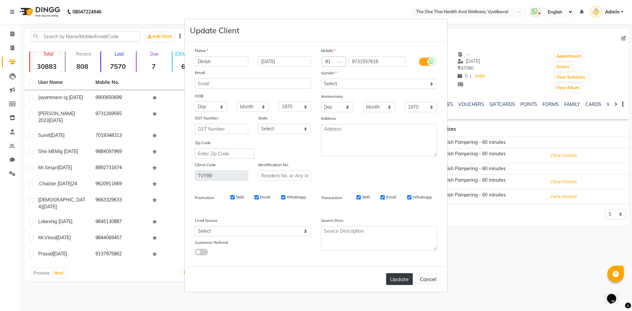
click at [395, 283] on button "Update" at bounding box center [399, 279] width 27 height 12
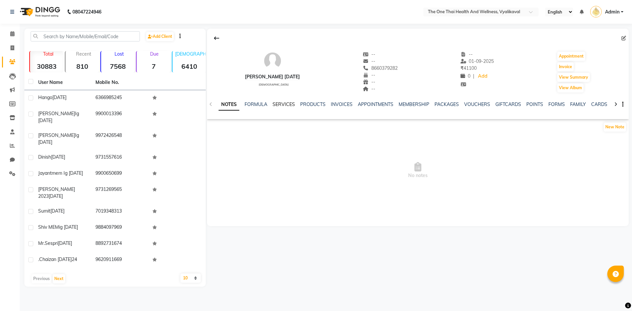
click at [288, 106] on link "SERVICES" at bounding box center [284, 104] width 22 height 6
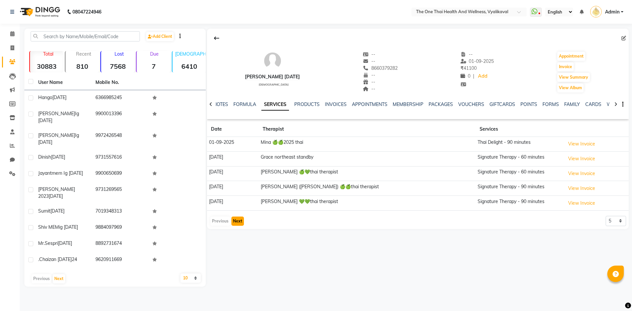
click at [240, 220] on button "Next" at bounding box center [237, 221] width 13 height 9
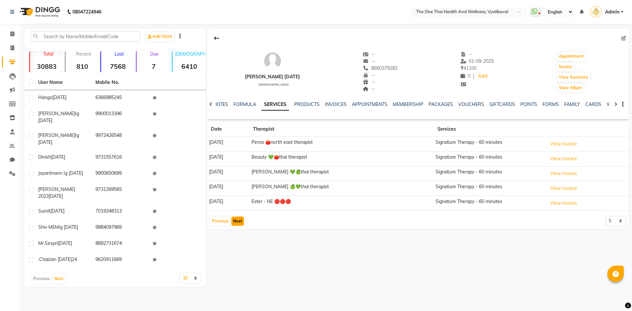
click at [240, 220] on button "Next" at bounding box center [237, 221] width 13 height 9
